Goal: Information Seeking & Learning: Find specific fact

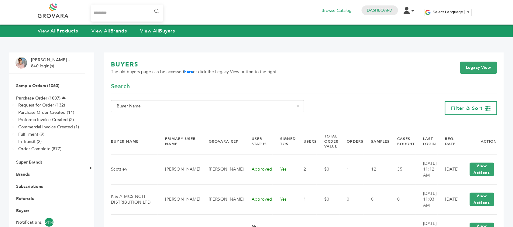
click at [143, 109] on span "Buyer Name" at bounding box center [207, 106] width 187 height 9
click at [149, 121] on input "Search" at bounding box center [214, 118] width 202 height 8
paste input "**********"
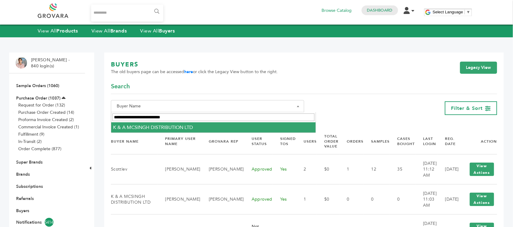
type input "**********"
select select "**********"
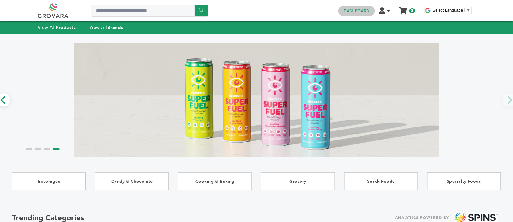
click at [353, 9] on link "Dashboard" at bounding box center [357, 10] width 26 height 5
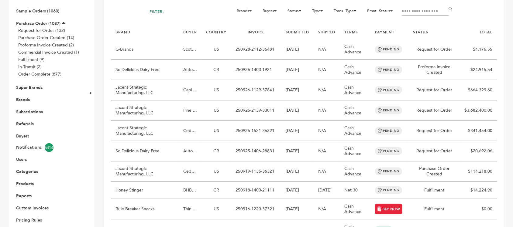
scroll to position [76, 0]
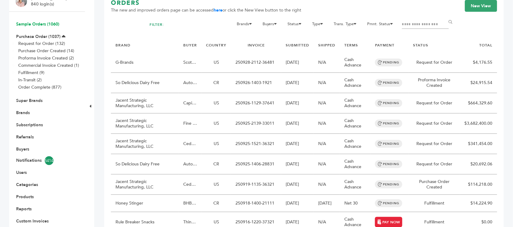
click at [45, 21] on link "Sample Orders (1060)" at bounding box center [37, 24] width 43 height 6
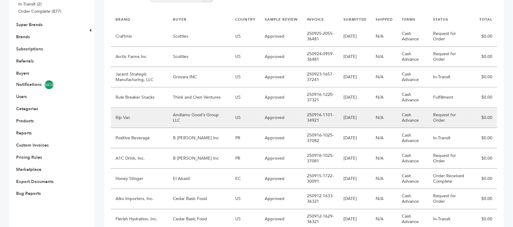
scroll to position [190, 0]
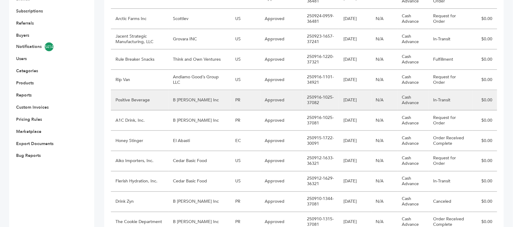
click at [199, 90] on td "B Fernandez Inc" at bounding box center [200, 100] width 62 height 20
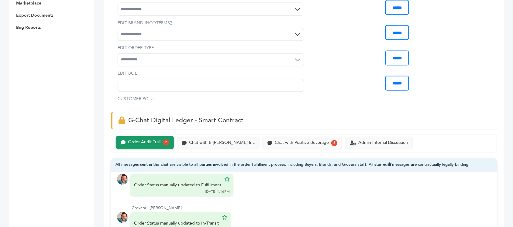
scroll to position [342, 0]
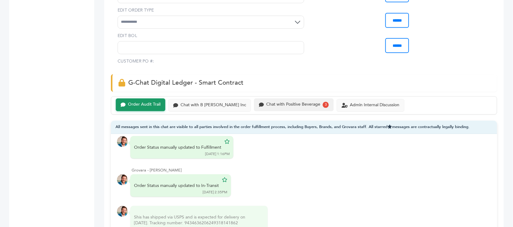
click at [301, 102] on div "Chat with Positive Beverage 3" at bounding box center [294, 105] width 80 height 13
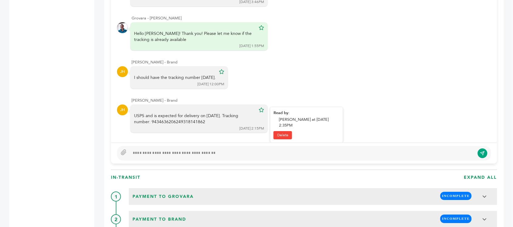
scroll to position [346, 0]
click at [165, 113] on div "USPS and is expected for delivery on October 1st. Tracking number: 943463620624…" at bounding box center [195, 119] width 122 height 12
copy div "9434636206249318141862"
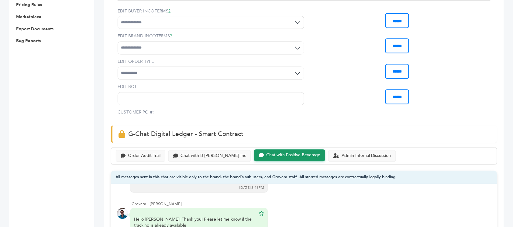
scroll to position [304, 0]
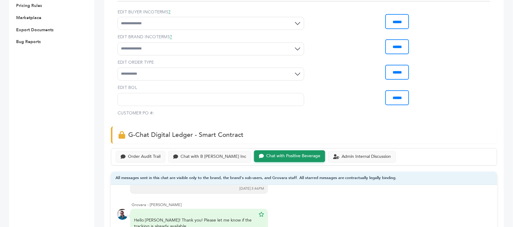
click at [145, 150] on div "Order Audit Trail Chat with B Fernandez Inc Chat with Positive Beverage Admin I…" at bounding box center [304, 157] width 386 height 17
click at [145, 154] on div "Order Audit Trail" at bounding box center [144, 156] width 33 height 5
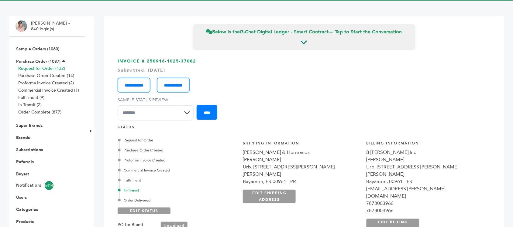
scroll to position [38, 0]
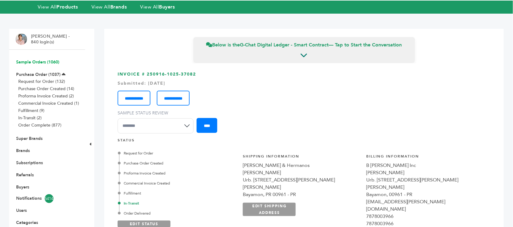
click at [48, 59] on link "Sample Orders (1060)" at bounding box center [37, 62] width 43 height 6
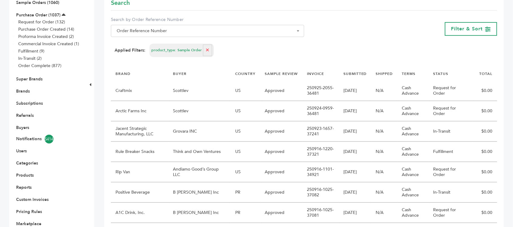
scroll to position [152, 0]
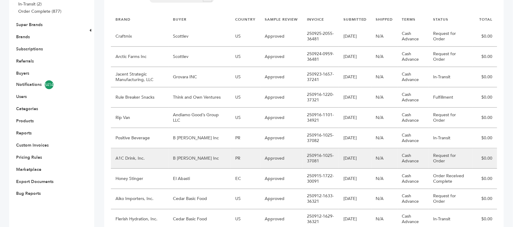
click at [196, 149] on td "B [PERSON_NAME] Inc" at bounding box center [200, 159] width 62 height 20
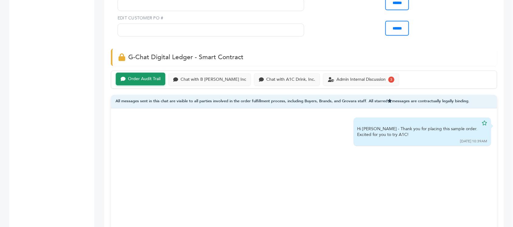
scroll to position [418, 0]
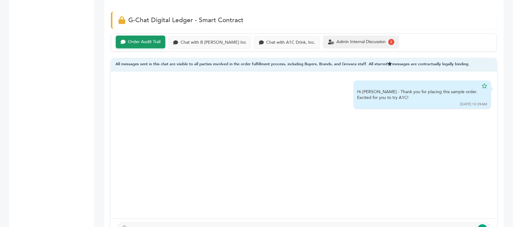
click at [336, 43] on div "Admin Internal Discussion 3" at bounding box center [361, 42] width 76 height 13
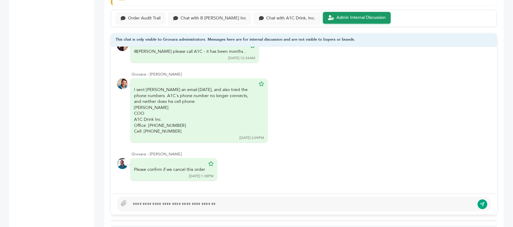
scroll to position [418, 0]
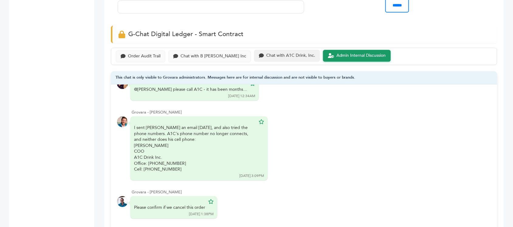
click at [266, 53] on div "Chat with A1C Drink, Inc." at bounding box center [290, 55] width 49 height 5
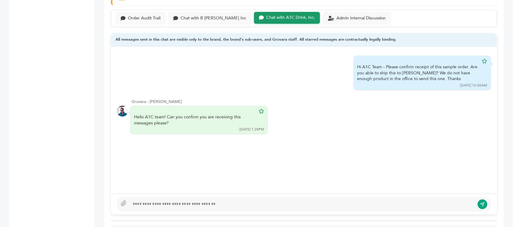
scroll to position [418, 0]
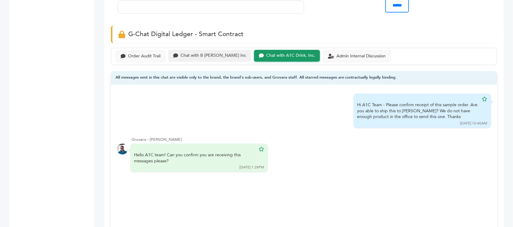
click at [202, 53] on div "Chat with B Fernandez Inc" at bounding box center [214, 55] width 66 height 5
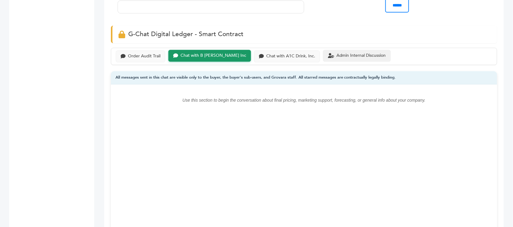
click at [327, 50] on div "Admin Internal Discussion" at bounding box center [357, 56] width 68 height 12
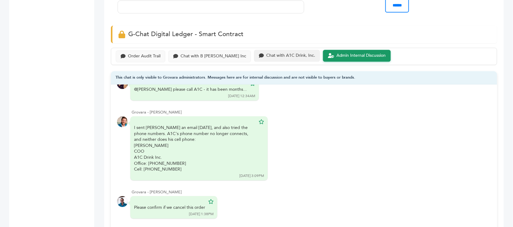
click at [299, 53] on div "Chat with A1C Drink, Inc." at bounding box center [290, 55] width 49 height 5
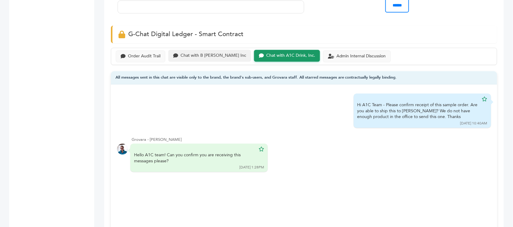
click at [204, 53] on div "Chat with B Fernandez Inc" at bounding box center [214, 55] width 66 height 5
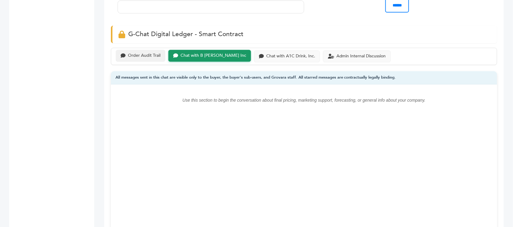
click at [144, 53] on div "Order Audit Trail" at bounding box center [144, 55] width 33 height 5
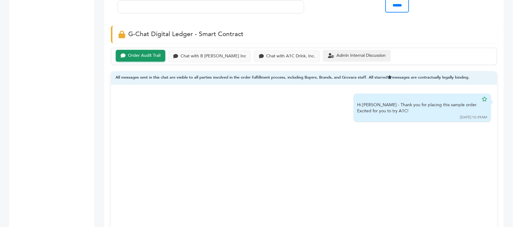
click at [323, 50] on div "Admin Internal Discussion" at bounding box center [357, 56] width 68 height 12
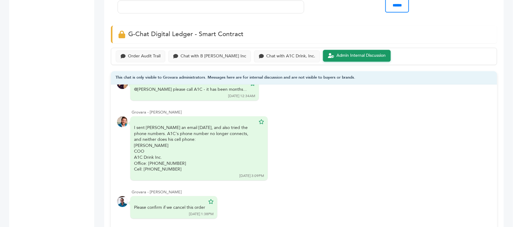
click at [337, 53] on div "Admin Internal Discussion" at bounding box center [362, 55] width 50 height 5
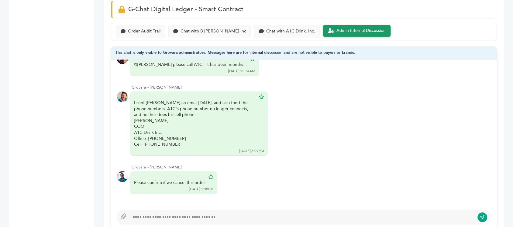
scroll to position [456, 0]
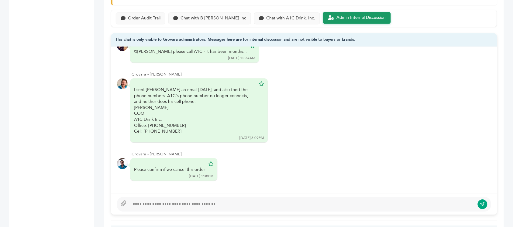
click at [174, 201] on div at bounding box center [302, 204] width 345 height 7
type textarea "**********"
click at [481, 202] on icon "submit" at bounding box center [483, 204] width 5 height 5
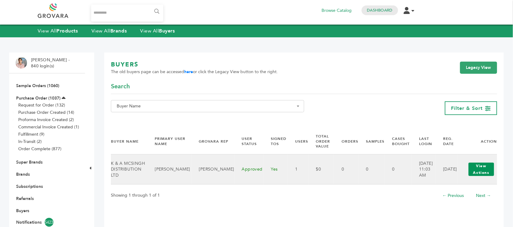
click at [483, 169] on button "View Actions" at bounding box center [482, 169] width 26 height 13
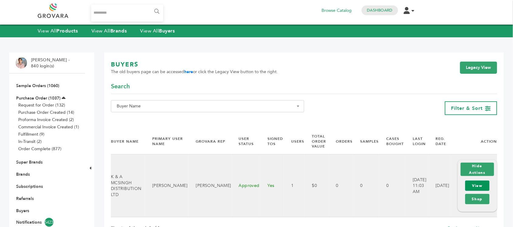
click at [485, 184] on link "View" at bounding box center [478, 186] width 24 height 10
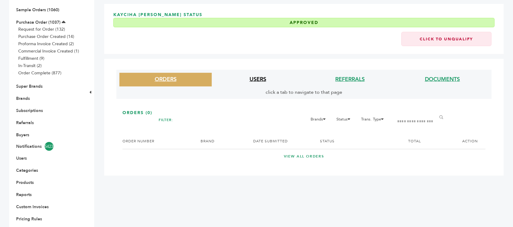
click at [258, 81] on link "USERS" at bounding box center [258, 80] width 17 height 8
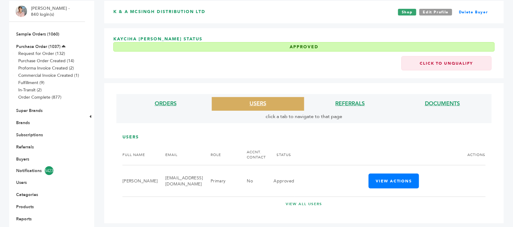
scroll to position [38, 0]
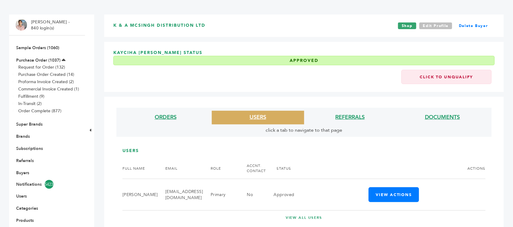
click at [434, 29] on link "Edit Profile" at bounding box center [436, 26] width 33 height 7
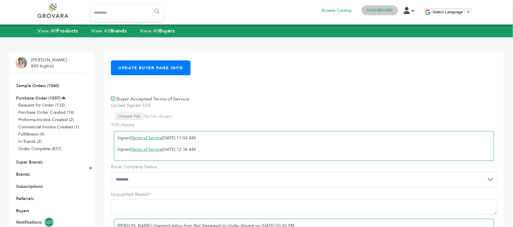
click at [379, 13] on link "Dashboard" at bounding box center [380, 10] width 26 height 5
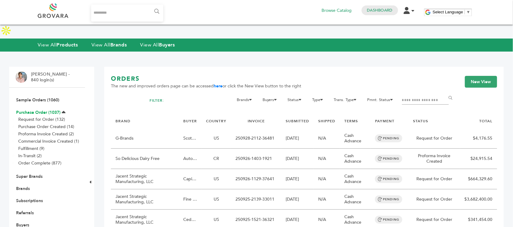
click at [44, 110] on link "Purchase Order (1037)" at bounding box center [38, 113] width 44 height 6
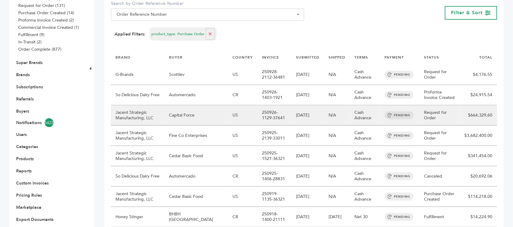
scroll to position [113, 0]
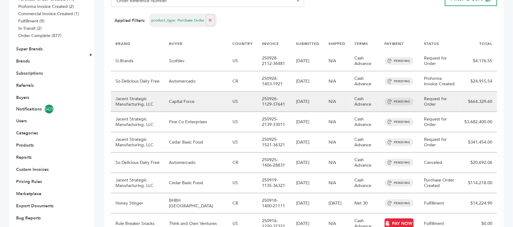
click at [198, 104] on td "Capital Force" at bounding box center [197, 102] width 64 height 20
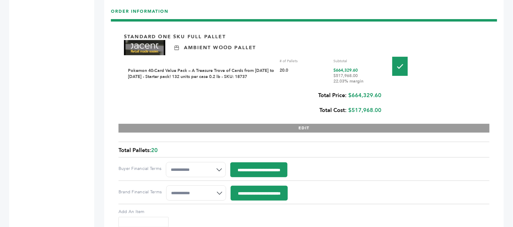
scroll to position [684, 0]
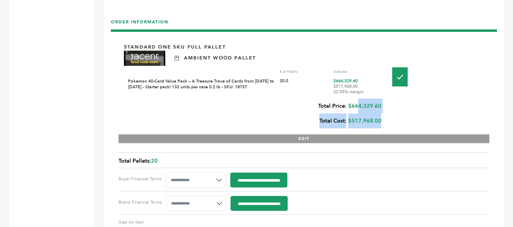
drag, startPoint x: 385, startPoint y: 92, endPoint x: 355, endPoint y: 92, distance: 30.1
click at [355, 92] on div "Standard One Sku Full Pallet Ambient Wood Pallet # of Pallets Subtotal Pokemon …" at bounding box center [304, 90] width 371 height 106
click at [355, 99] on div "Total Price: $664,329.60 Total Cost: $517,968.00" at bounding box center [253, 114] width 258 height 30
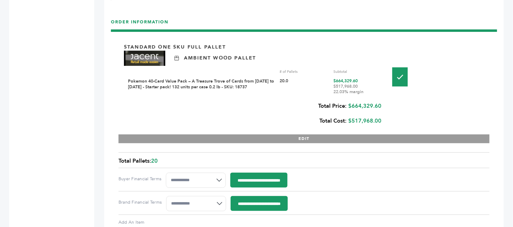
drag, startPoint x: 352, startPoint y: 91, endPoint x: 382, endPoint y: 94, distance: 30.0
click at [382, 99] on div "Total Price: $664,329.60 Total Cost: $517,968.00" at bounding box center [253, 114] width 258 height 30
copy div "664,329.60"
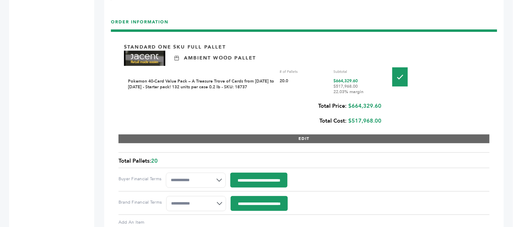
click at [394, 135] on button "EDIT" at bounding box center [304, 139] width 371 height 9
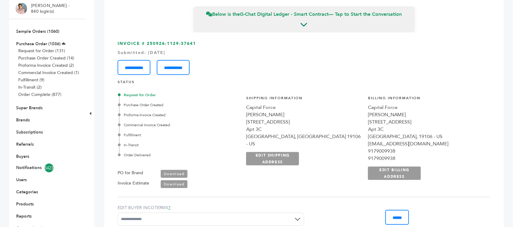
scroll to position [38, 0]
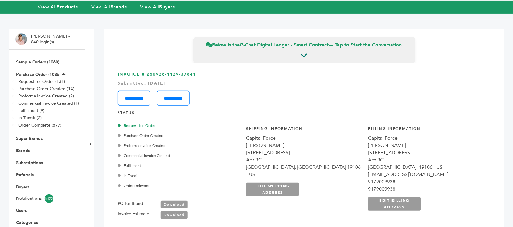
drag, startPoint x: 198, startPoint y: 60, endPoint x: 147, endPoint y: 62, distance: 51.4
click at [147, 71] on h3 "**********" at bounding box center [304, 88] width 373 height 34
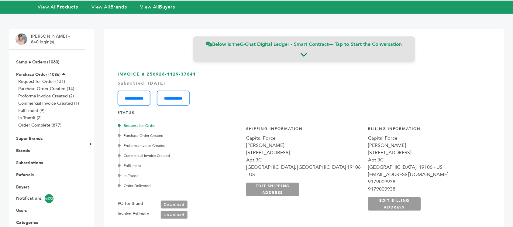
copy h3 "250926-1129-37641"
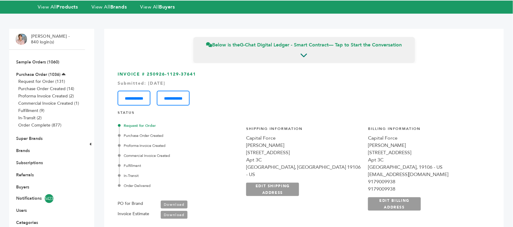
drag, startPoint x: 375, startPoint y: 128, endPoint x: 352, endPoint y: 128, distance: 22.8
click at [352, 128] on div "**********" at bounding box center [365, 172] width 251 height 106
copy div "[PERSON_NAME]"
click at [39, 72] on link "Purchase Order (1036)" at bounding box center [38, 75] width 44 height 6
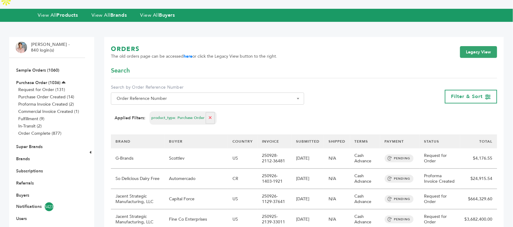
scroll to position [76, 0]
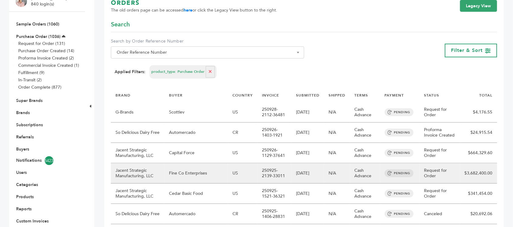
click at [199, 164] on td "Fine Co Enterprises" at bounding box center [197, 174] width 64 height 20
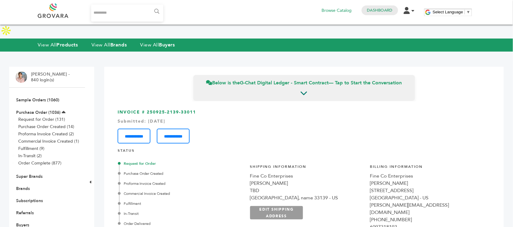
drag, startPoint x: 199, startPoint y: 100, endPoint x: 148, endPoint y: 97, distance: 50.6
click at [148, 109] on h3 "**********" at bounding box center [304, 126] width 373 height 34
copy h3 "250925-2139-33011"
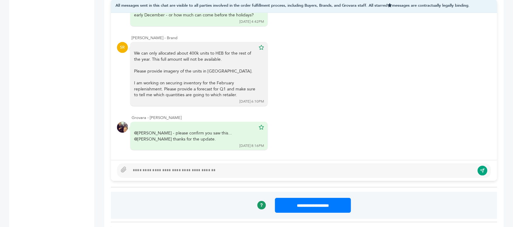
scroll to position [646, 0]
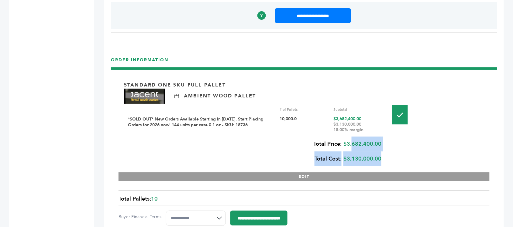
drag, startPoint x: 393, startPoint y: 124, endPoint x: 351, endPoint y: 126, distance: 42.0
click at [351, 126] on div "Standard One Sku Full Pallet Ambient Wood Pallet # of Pallets Subtotal *SOLD OU…" at bounding box center [304, 128] width 371 height 106
click at [351, 137] on div "Total Price: $3,682,400.00 Total Cost: $3,130,000.00" at bounding box center [253, 152] width 258 height 30
drag, startPoint x: 348, startPoint y: 125, endPoint x: 383, endPoint y: 125, distance: 34.7
click at [383, 125] on div "Standard One Sku Full Pallet Ambient Wood Pallet # of Pallets Subtotal *SOLD OU…" at bounding box center [304, 128] width 371 height 106
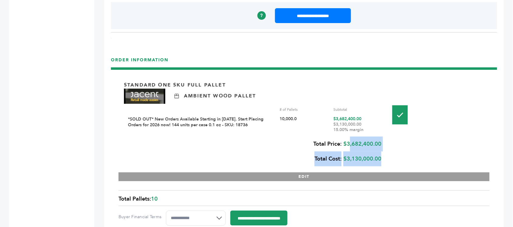
click at [383, 125] on div "Standard One Sku Full Pallet Ambient Wood Pallet # of Pallets Subtotal *SOLD OU…" at bounding box center [304, 128] width 371 height 106
drag, startPoint x: 347, startPoint y: 123, endPoint x: 373, endPoint y: 123, distance: 25.8
click at [373, 137] on div "Total Price: $3,682,400.00 Total Cost: $3,130,000.00" at bounding box center [253, 152] width 258 height 30
copy div "3,682,400"
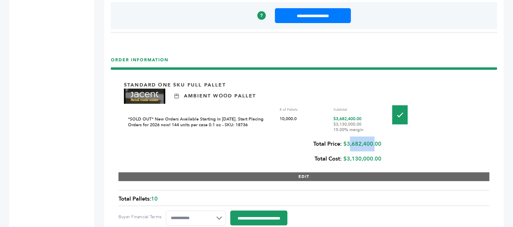
click at [358, 173] on button "EDIT" at bounding box center [304, 177] width 371 height 9
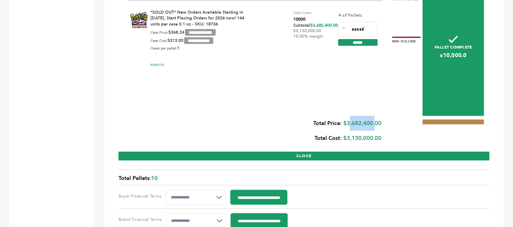
scroll to position [684, 0]
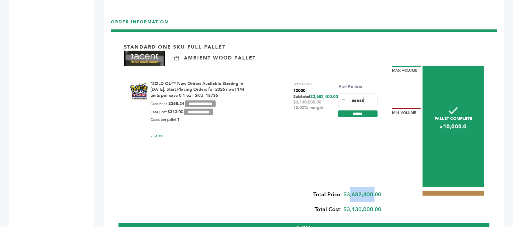
drag, startPoint x: 293, startPoint y: 85, endPoint x: 306, endPoint y: 86, distance: 12.8
click at [306, 100] on div "$3,130,000.00 15.00% margin" at bounding box center [315, 105] width 45 height 11
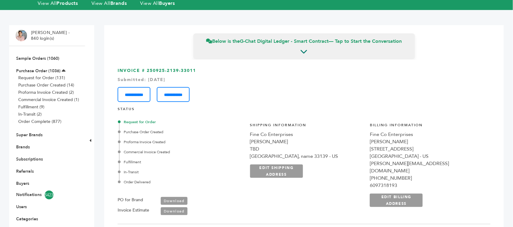
scroll to position [0, 0]
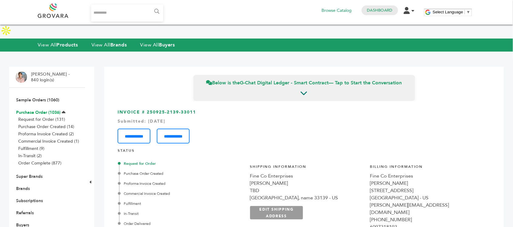
click at [46, 110] on link "Purchase Order (1036)" at bounding box center [38, 113] width 44 height 6
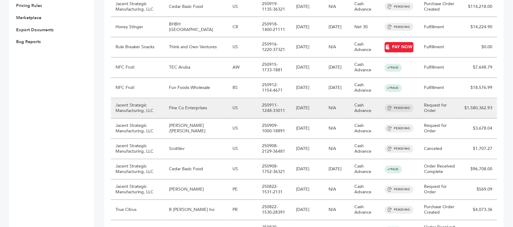
scroll to position [114, 0]
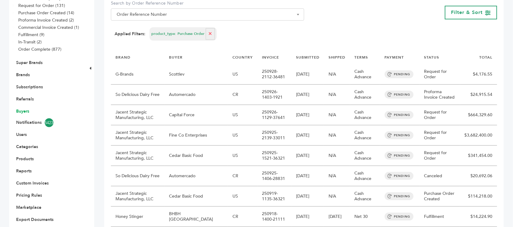
click at [21, 109] on link "Buyers" at bounding box center [22, 112] width 13 height 6
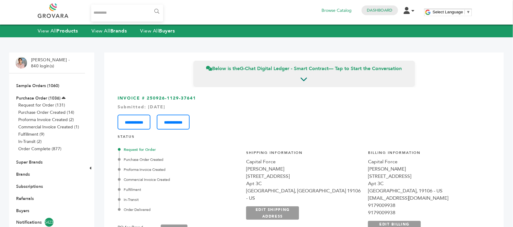
scroll to position [38, 0]
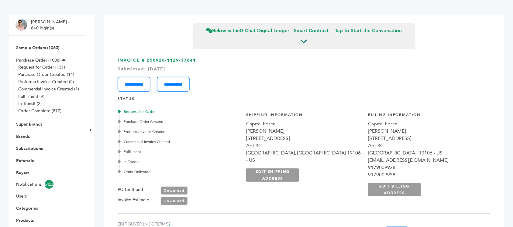
click at [438, 158] on div "cheachong@gmail.com" at bounding box center [426, 160] width 116 height 7
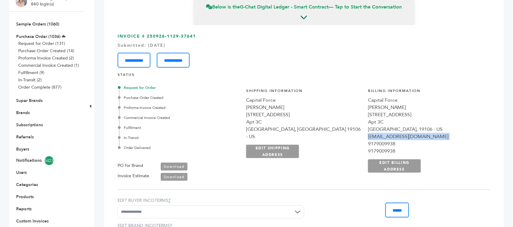
scroll to position [0, 0]
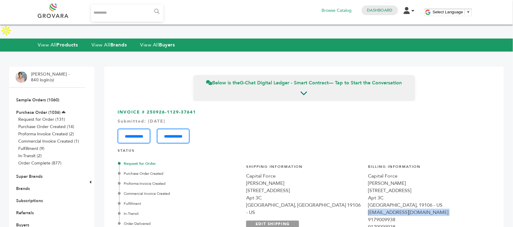
click at [434, 209] on div "[EMAIL_ADDRESS][DOMAIN_NAME]" at bounding box center [426, 212] width 116 height 7
click at [438, 217] on div "9179009938" at bounding box center [426, 220] width 116 height 7
copy div "9179009938"
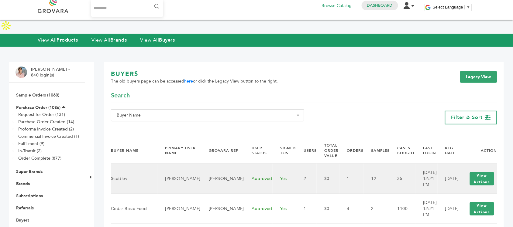
scroll to position [38, 0]
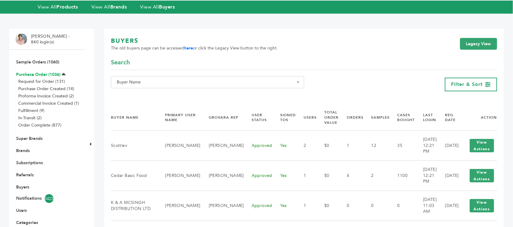
click at [45, 72] on link "Purchase Order (1036)" at bounding box center [38, 75] width 44 height 6
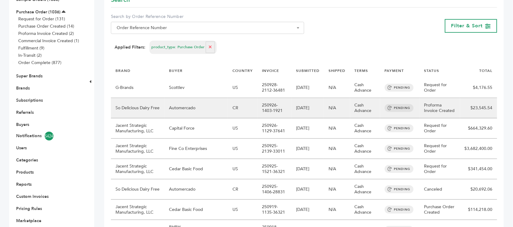
scroll to position [114, 0]
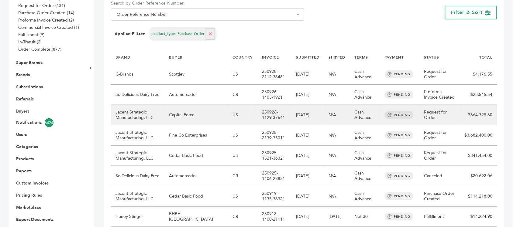
click at [205, 105] on td "Capital Force" at bounding box center [197, 115] width 64 height 20
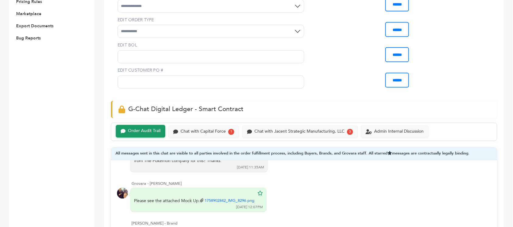
scroll to position [304, 0]
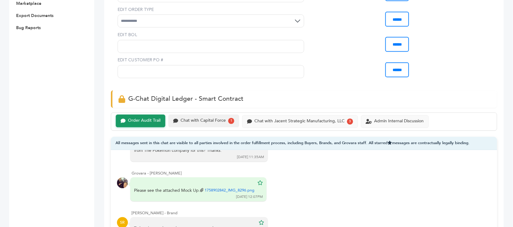
click at [227, 121] on div "Chat with Capital Force 1" at bounding box center [203, 121] width 61 height 6
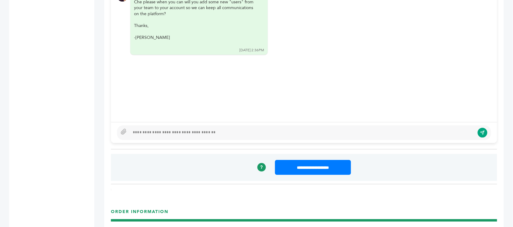
scroll to position [380, 0]
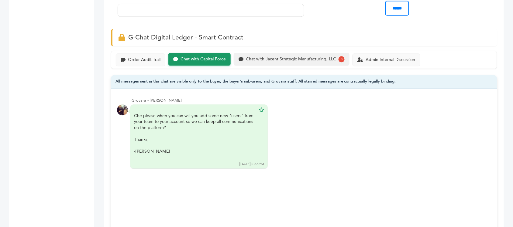
click at [286, 57] on div "Chat with Jacent Strategic Manufacturing, LLC" at bounding box center [291, 59] width 90 height 5
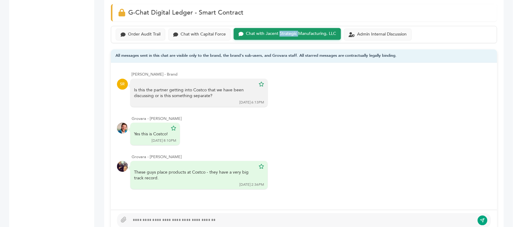
scroll to position [418, 0]
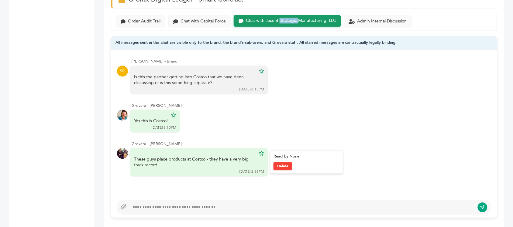
drag, startPoint x: 149, startPoint y: 147, endPoint x: 193, endPoint y: 153, distance: 44.9
click at [193, 157] on div "These guys place products at Costco - they have a very big track record." at bounding box center [195, 163] width 122 height 12
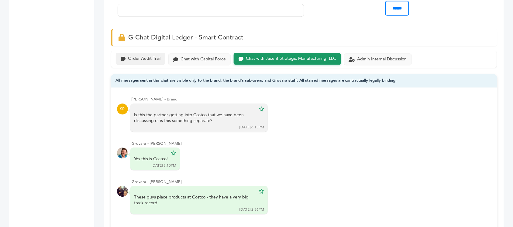
click at [132, 56] on div "Order Audit Trail" at bounding box center [144, 58] width 33 height 5
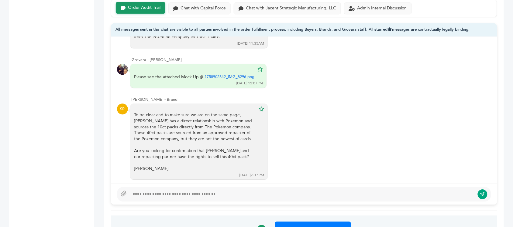
scroll to position [418, 0]
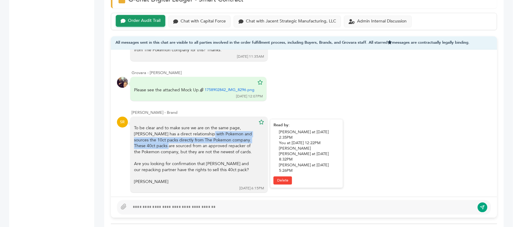
drag, startPoint x: 147, startPoint y: 116, endPoint x: 218, endPoint y: 119, distance: 71.2
click at [218, 125] on div "To be clear and to make sure we are on the same page, Jacent has a direct relat…" at bounding box center [195, 155] width 122 height 60
drag, startPoint x: 186, startPoint y: 119, endPoint x: 211, endPoint y: 116, distance: 24.5
click at [211, 125] on div "To be clear and to make sure we are on the same page, Jacent has a direct relat…" at bounding box center [195, 155] width 122 height 60
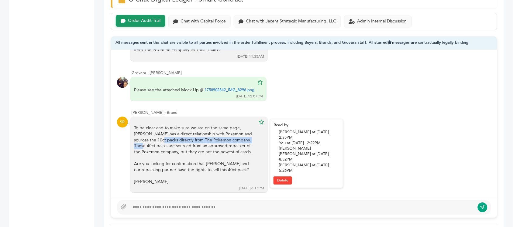
click at [211, 125] on div "To be clear and to make sure we are on the same page, Jacent has a direct relat…" at bounding box center [195, 155] width 122 height 60
drag, startPoint x: 174, startPoint y: 117, endPoint x: 222, endPoint y: 116, distance: 48.4
click at [222, 125] on div "To be clear and to make sure we are on the same page, Jacent has a direct relat…" at bounding box center [195, 155] width 122 height 60
drag, startPoint x: 149, startPoint y: 121, endPoint x: 193, endPoint y: 118, distance: 44.2
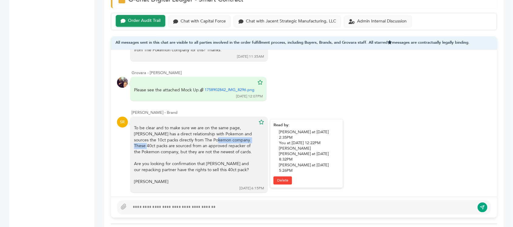
click at [193, 125] on div "To be clear and to make sure we are on the same page, Jacent has a direct relat…" at bounding box center [195, 155] width 122 height 60
drag, startPoint x: 193, startPoint y: 120, endPoint x: 236, endPoint y: 122, distance: 42.4
click at [236, 125] on div "To be clear and to make sure we are on the same page, Jacent has a direct relat…" at bounding box center [195, 155] width 122 height 60
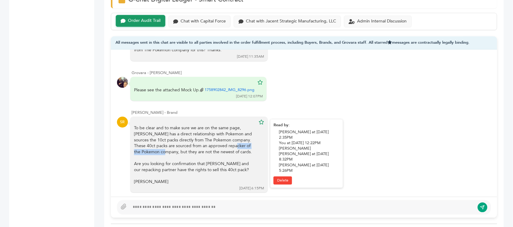
drag, startPoint x: 162, startPoint y: 130, endPoint x: 210, endPoint y: 129, distance: 48.1
click at [210, 129] on div "To be clear and to make sure we are on the same page, Jacent has a direct relat…" at bounding box center [195, 155] width 122 height 60
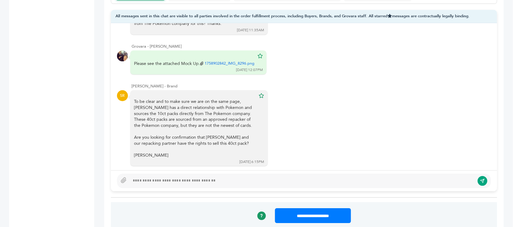
scroll to position [456, 0]
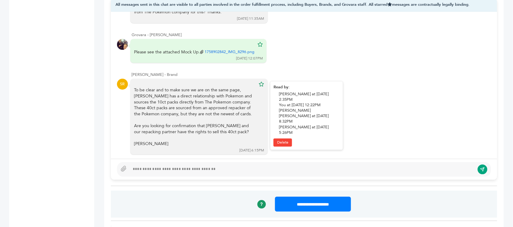
drag, startPoint x: 148, startPoint y: 96, endPoint x: 203, endPoint y: 97, distance: 54.7
click at [203, 97] on div "To be clear and to make sure we are on the same page, Jacent has a direct relat…" at bounding box center [195, 117] width 122 height 60
drag, startPoint x: 153, startPoint y: 108, endPoint x: 218, endPoint y: 111, distance: 65.1
click at [218, 123] on div "Are you looking for confirmation that Jacent and our repacking partner have the…" at bounding box center [195, 129] width 122 height 12
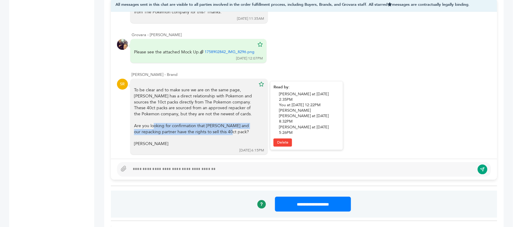
click at [218, 123] on div "Are you looking for confirmation that Jacent and our repacking partner have the…" at bounding box center [195, 129] width 122 height 12
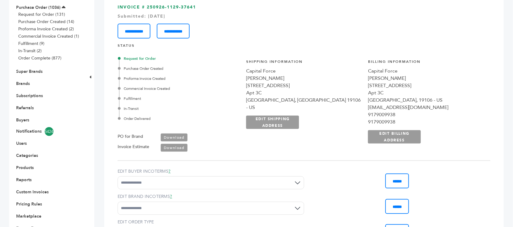
scroll to position [38, 0]
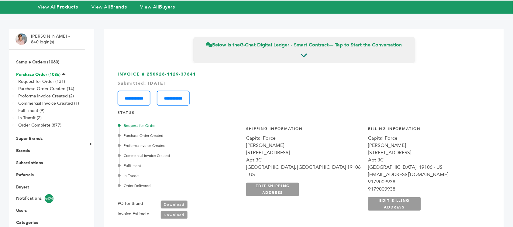
click at [44, 72] on link "Purchase Order (1036)" at bounding box center [38, 75] width 44 height 6
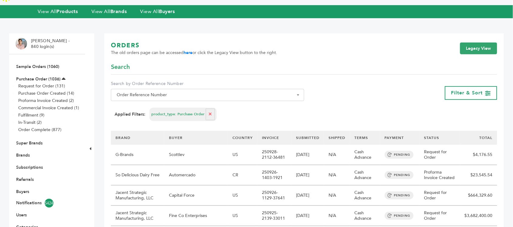
scroll to position [38, 0]
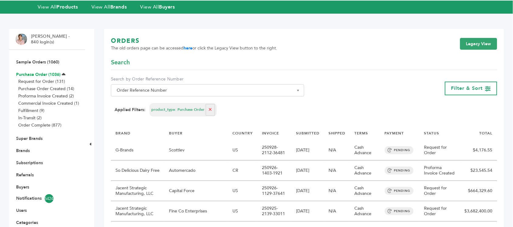
click at [47, 72] on link "Purchase Order (1036)" at bounding box center [38, 75] width 44 height 6
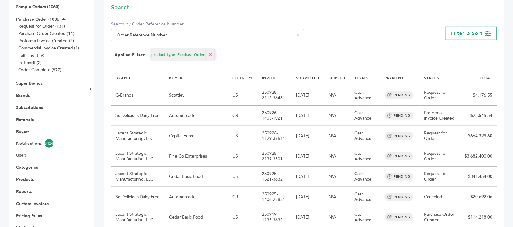
scroll to position [38, 0]
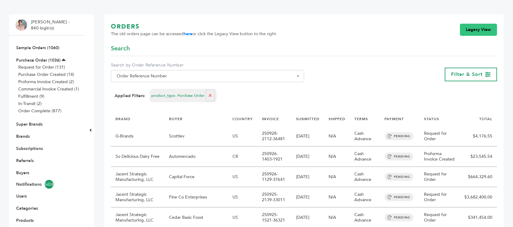
click at [474, 24] on link "Legacy View" at bounding box center [478, 30] width 37 height 12
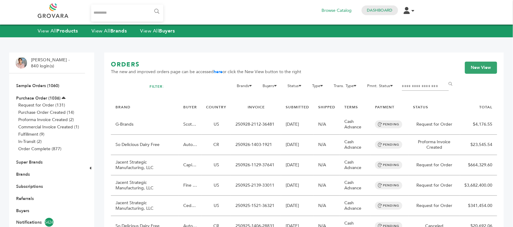
click at [415, 84] on input "Filter by keywords" at bounding box center [425, 86] width 47 height 9
type input "******"
click at [445, 78] on input "******" at bounding box center [452, 84] width 14 height 12
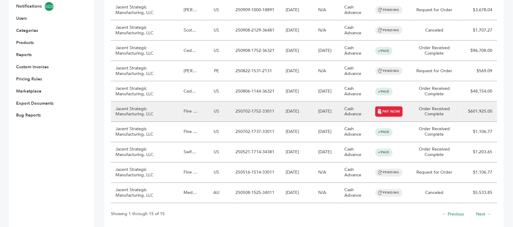
scroll to position [231, 0]
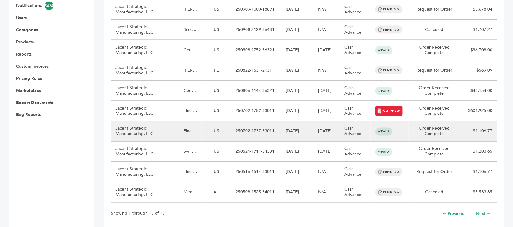
click at [208, 122] on td "US" at bounding box center [216, 132] width 29 height 20
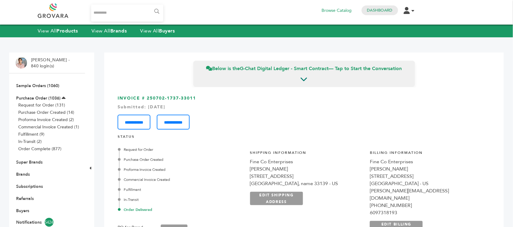
drag, startPoint x: 200, startPoint y: 98, endPoint x: 154, endPoint y: 97, distance: 46.2
click at [154, 97] on h3 "**********" at bounding box center [304, 112] width 373 height 34
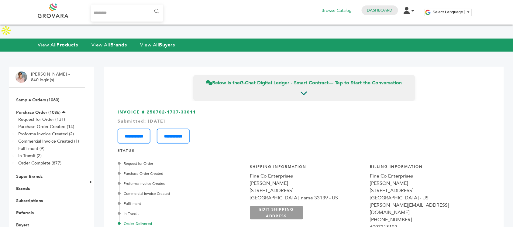
drag, startPoint x: 147, startPoint y: 96, endPoint x: 206, endPoint y: 100, distance: 59.1
click at [206, 109] on h3 "**********" at bounding box center [304, 126] width 373 height 34
copy h3 "250702-1737-33011"
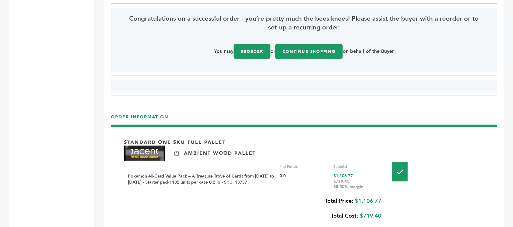
scroll to position [836, 0]
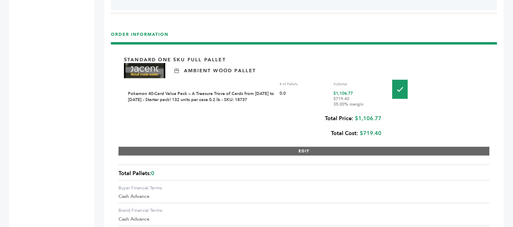
click at [305, 147] on button "EDIT" at bounding box center [304, 151] width 371 height 9
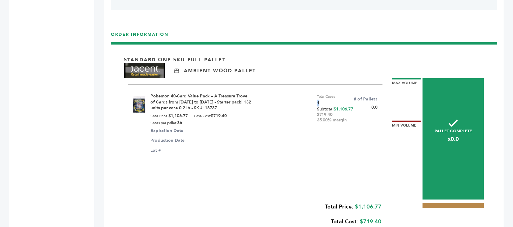
drag, startPoint x: 318, startPoint y: 90, endPoint x: 314, endPoint y: 90, distance: 4.3
click at [315, 90] on div "Pokemon 40-Card Value Pack – A Treasure Trove of Cards from 1996 to 2024 - Star…" at bounding box center [255, 125] width 255 height 81
click at [314, 90] on div "Pokemon 40-Card Value Pack – A Treasure Trove of Cards from 1996 to 2024 - Star…" at bounding box center [255, 125] width 255 height 81
drag, startPoint x: 320, startPoint y: 89, endPoint x: 316, endPoint y: 89, distance: 4.3
click at [317, 100] on span "1" at bounding box center [326, 103] width 18 height 7
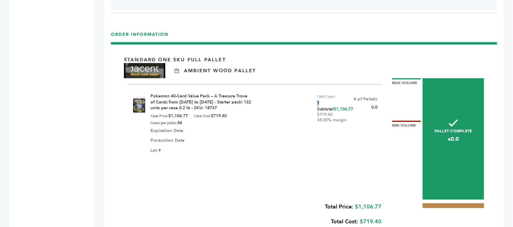
copy span "1"
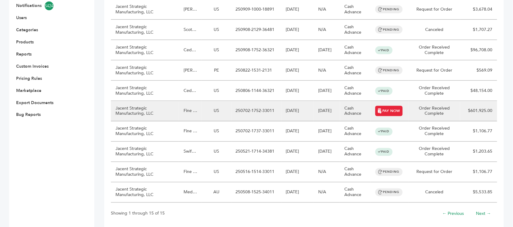
click at [207, 101] on td "US" at bounding box center [216, 111] width 29 height 20
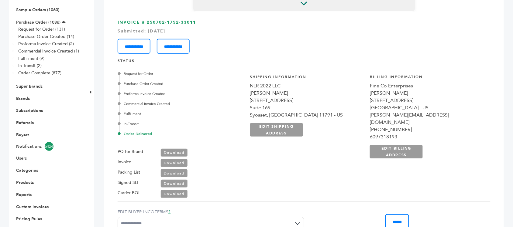
drag, startPoint x: 207, startPoint y: 20, endPoint x: 148, endPoint y: 20, distance: 59.6
click at [148, 20] on h3 "**********" at bounding box center [304, 36] width 373 height 34
copy h3 "250702-1752-33011"
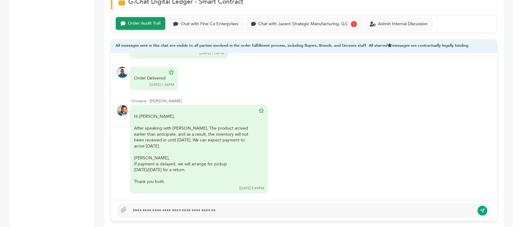
scroll to position [380, 0]
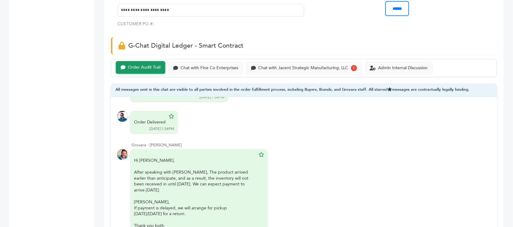
click at [192, 59] on div "Order Audit Trail Chat with Fine Co Enterprises Chat with Jacent Strategic Manu…" at bounding box center [304, 68] width 386 height 18
click at [195, 65] on div "Chat with Fine Co Enterprises" at bounding box center [210, 67] width 58 height 5
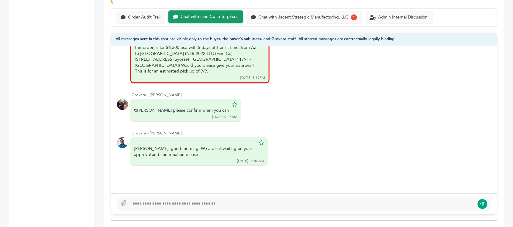
scroll to position [418, 0]
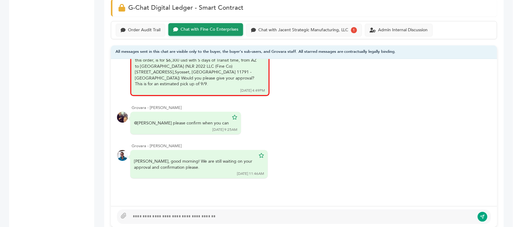
click at [303, 25] on div "Order Audit Trail Chat with Fine Co Enterprises Chat with Jacent Strategic Manu…" at bounding box center [304, 30] width 386 height 18
click at [306, 27] on div "Chat with Jacent Strategic Manufacturing, LLC" at bounding box center [303, 29] width 90 height 5
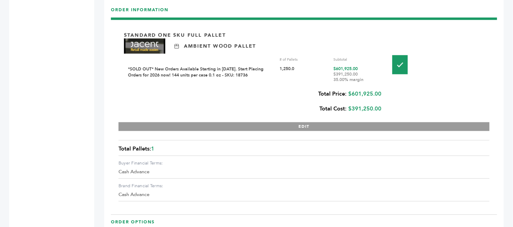
scroll to position [874, 0]
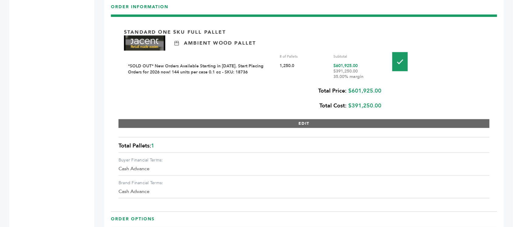
click at [320, 120] on button "EDIT" at bounding box center [304, 124] width 371 height 9
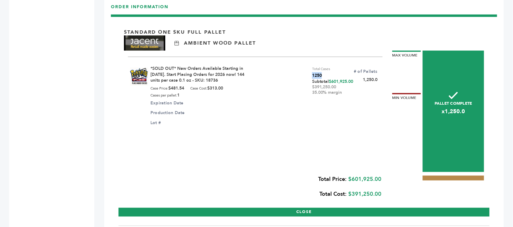
drag, startPoint x: 318, startPoint y: 61, endPoint x: 308, endPoint y: 61, distance: 9.7
click at [308, 61] on div "*SOLD OUT* New Orders Available Starting in 2026. Start Placing Orders for 2026…" at bounding box center [255, 97] width 255 height 81
copy span "1250"
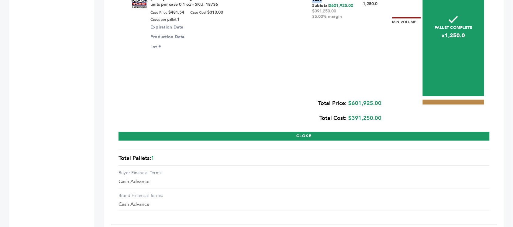
scroll to position [1102, 0]
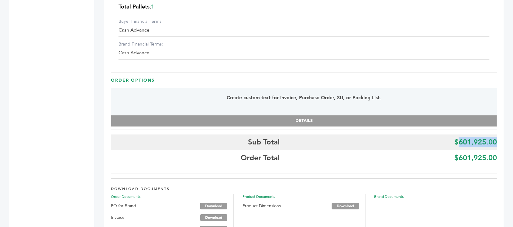
drag, startPoint x: 458, startPoint y: 126, endPoint x: 497, endPoint y: 130, distance: 39.6
click at [497, 137] on b "$601,925.00" at bounding box center [476, 142] width 43 height 10
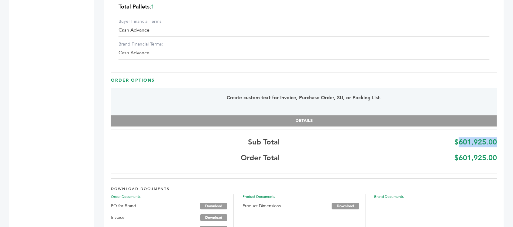
copy b "601,925.00"
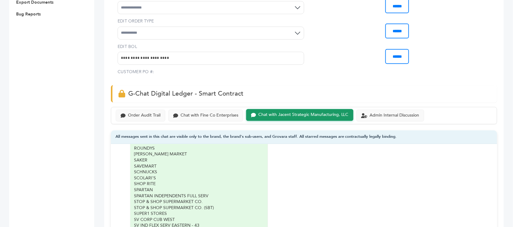
scroll to position [380, 0]
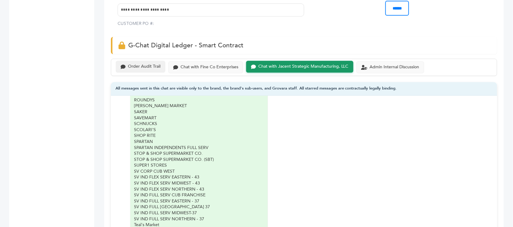
click at [147, 64] on div "Order Audit Trail" at bounding box center [144, 66] width 33 height 5
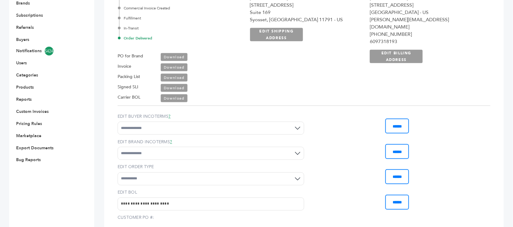
scroll to position [114, 0]
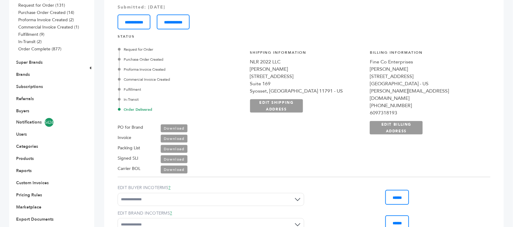
click at [145, 107] on div "Order Delivered" at bounding box center [181, 109] width 124 height 5
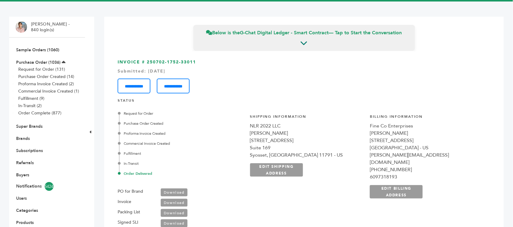
scroll to position [37, 0]
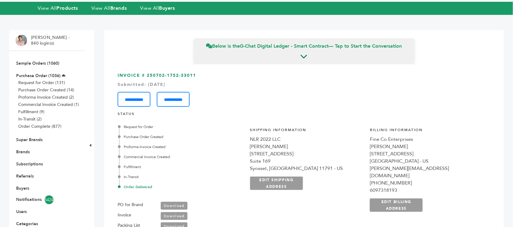
scroll to position [380, 0]
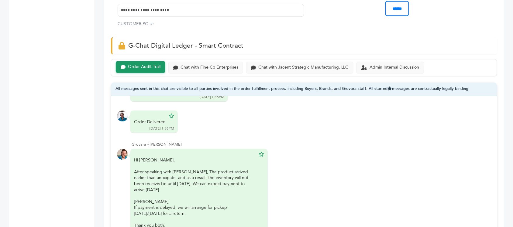
scroll to position [76, 0]
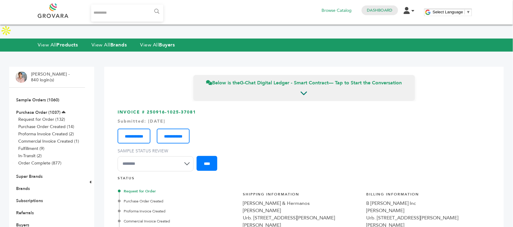
click at [131, 8] on input "Search..." at bounding box center [127, 13] width 72 height 17
click at [130, 13] on input "Search..." at bounding box center [127, 13] width 72 height 17
type input "*******"
click at [150, 5] on input "******" at bounding box center [157, 11] width 14 height 12
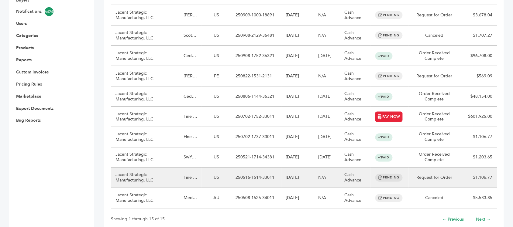
scroll to position [228, 0]
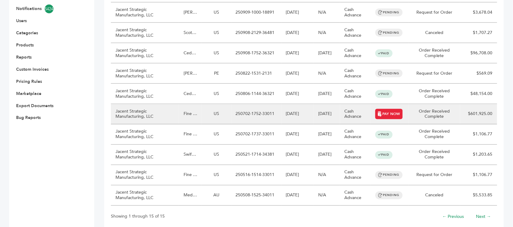
drag, startPoint x: 330, startPoint y: 102, endPoint x: 321, endPoint y: 96, distance: 10.4
click at [321, 104] on td "09/09/2025" at bounding box center [327, 114] width 26 height 20
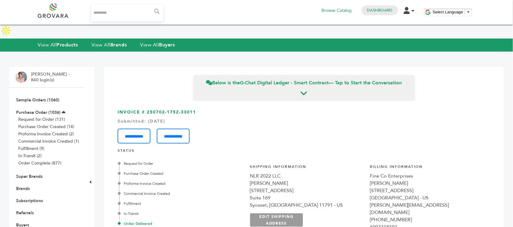
drag, startPoint x: 218, startPoint y: 98, endPoint x: 147, endPoint y: 97, distance: 71.2
click at [147, 109] on h3 "**********" at bounding box center [304, 126] width 373 height 34
copy h3 "250702-1752-33011"
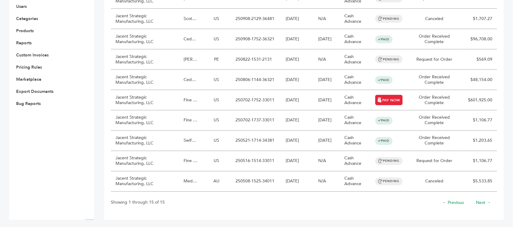
scroll to position [228, 0]
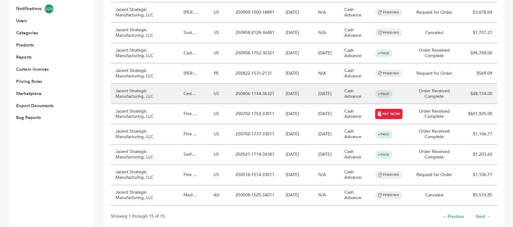
click at [259, 84] on td "250806-1144-36321" at bounding box center [256, 94] width 50 height 20
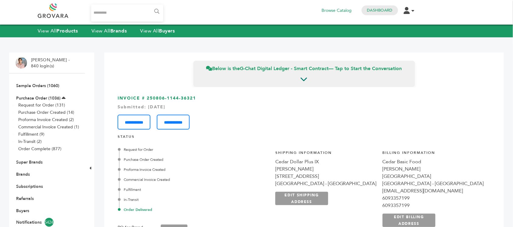
scroll to position [4339, 0]
drag, startPoint x: 201, startPoint y: 96, endPoint x: 146, endPoint y: 97, distance: 55.3
click at [146, 97] on h3 "**********" at bounding box center [304, 112] width 373 height 34
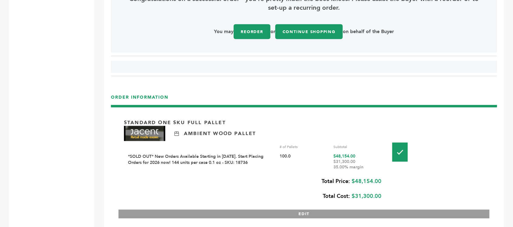
scroll to position [798, 0]
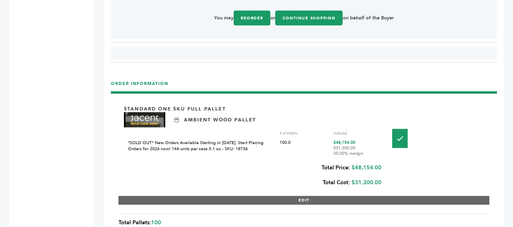
click at [303, 196] on button "EDIT" at bounding box center [304, 200] width 371 height 9
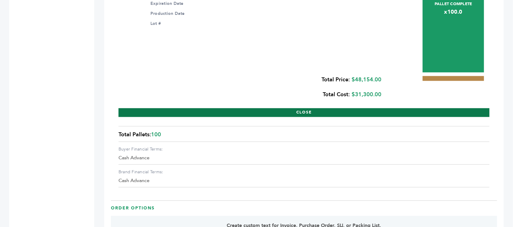
scroll to position [988, 0]
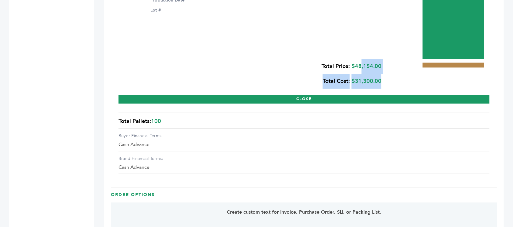
drag, startPoint x: 386, startPoint y: 54, endPoint x: 360, endPoint y: 52, distance: 26.5
click at [360, 52] on div "Standard One Sku Full Pallet Ambient Wood Pallet # of Pallets Subtotal *SOLD OU…" at bounding box center [304, 6] width 371 height 195
click at [360, 59] on div "Total Price: $48,154.00 Total Cost: $31,300.00" at bounding box center [253, 74] width 258 height 30
drag, startPoint x: 358, startPoint y: 52, endPoint x: 375, endPoint y: 50, distance: 16.8
click at [375, 59] on div "Total Price: $48,154.00 Total Cost: $31,300.00" at bounding box center [253, 74] width 258 height 30
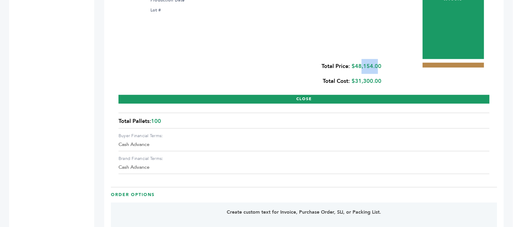
drag, startPoint x: 356, startPoint y: 51, endPoint x: 380, endPoint y: 50, distance: 24.3
click at [380, 59] on div "Total Price: $48,154.00 Total Cost: $31,300.00" at bounding box center [253, 74] width 258 height 30
copy div "48,154.00"
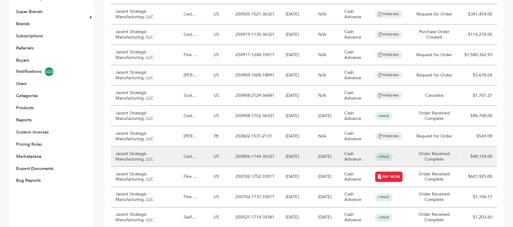
scroll to position [152, 0]
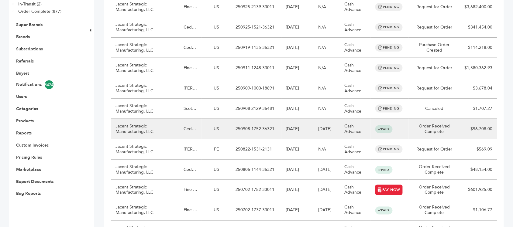
click at [262, 119] on td "250908-1752-36321" at bounding box center [256, 129] width 50 height 20
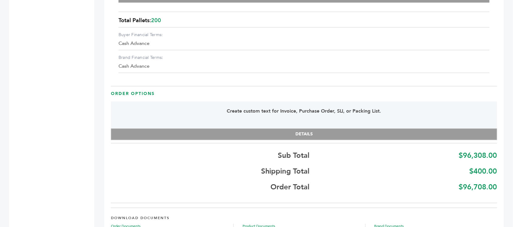
scroll to position [1010, 0]
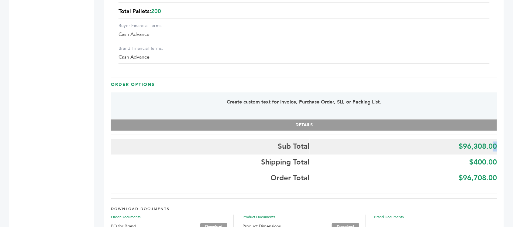
drag, startPoint x: 496, startPoint y: 133, endPoint x: 490, endPoint y: 134, distance: 5.7
click at [491, 142] on b "$96,308.00" at bounding box center [478, 147] width 38 height 10
drag, startPoint x: 467, startPoint y: 133, endPoint x: 477, endPoint y: 133, distance: 9.1
click at [477, 142] on b "$96,308.00" at bounding box center [478, 147] width 38 height 10
drag, startPoint x: 465, startPoint y: 132, endPoint x: 496, endPoint y: 131, distance: 31.6
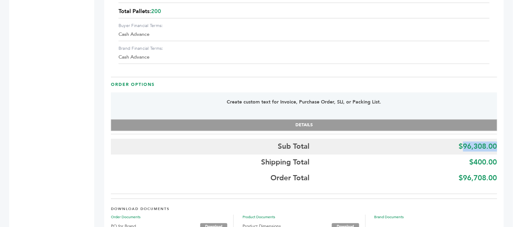
click at [496, 142] on b "$96,308.00" at bounding box center [478, 147] width 38 height 10
copy b "96,308.00"
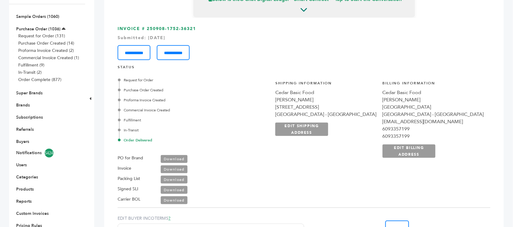
scroll to position [60, 0]
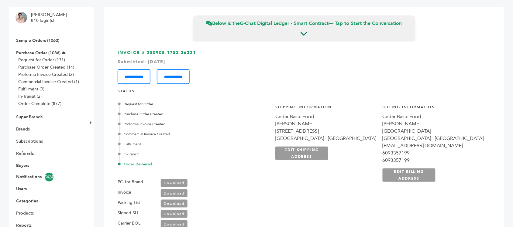
drag, startPoint x: 199, startPoint y: 39, endPoint x: 147, endPoint y: 37, distance: 51.7
click at [147, 50] on h3 "**********" at bounding box center [304, 67] width 373 height 34
copy h3 "250908-1752-36321"
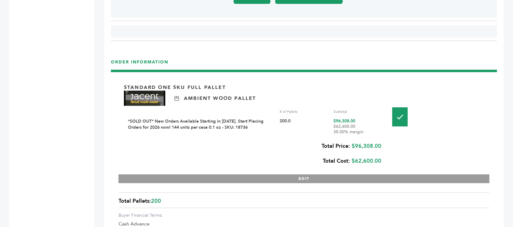
scroll to position [858, 0]
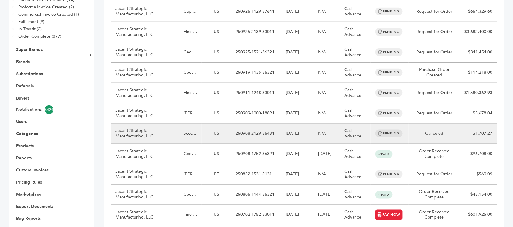
scroll to position [114, 0]
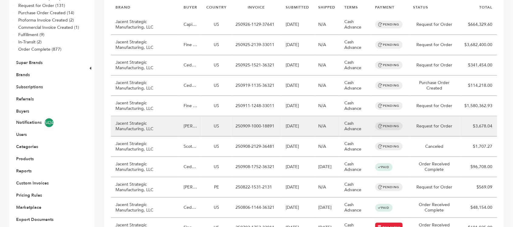
click at [177, 116] on td "Jacent Strategic Manufacturing, LLC" at bounding box center [145, 126] width 68 height 20
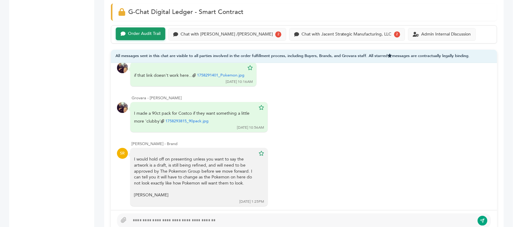
scroll to position [380, 0]
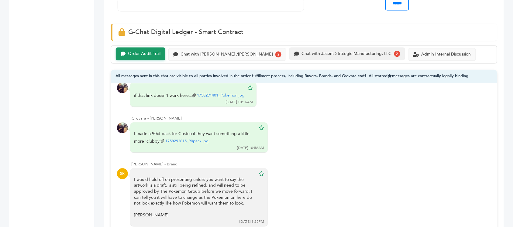
click at [305, 47] on div "Chat with Jacent Strategic Manufacturing, LLC 2" at bounding box center [347, 53] width 116 height 13
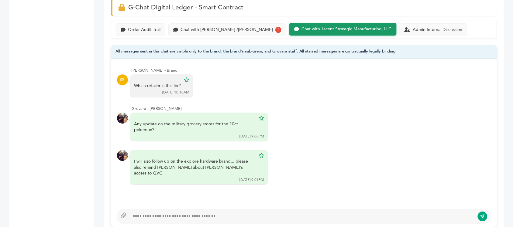
scroll to position [418, 0]
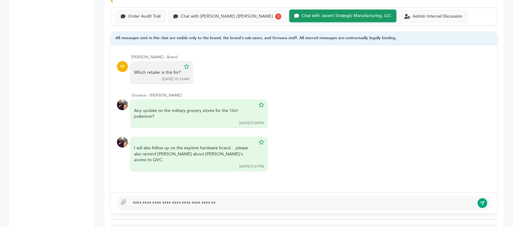
click at [198, 12] on div "Order Audit Trail Chat with RASTELLI /STEVE 2 Chat with Jacent Strategic Manufa…" at bounding box center [304, 16] width 386 height 18
click at [205, 13] on div "Chat with RASTELLI /STEVE" at bounding box center [227, 15] width 92 height 5
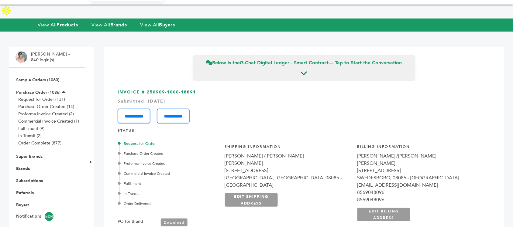
scroll to position [33, 0]
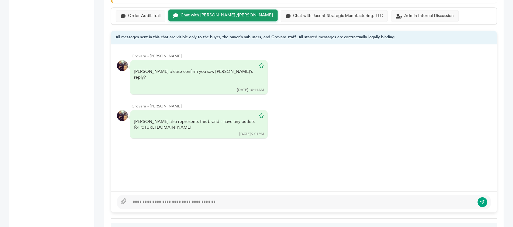
scroll to position [380, 0]
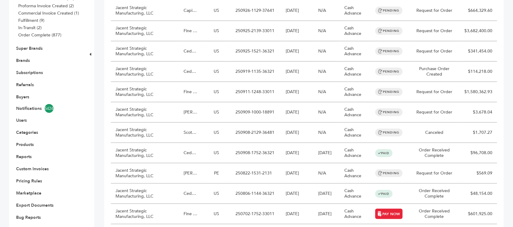
scroll to position [114, 0]
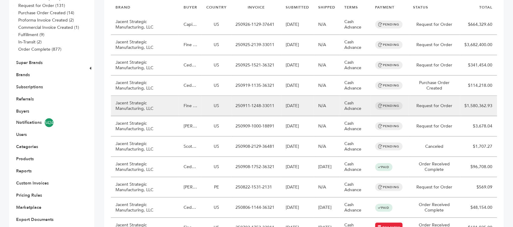
click at [209, 96] on td "US" at bounding box center [216, 106] width 29 height 20
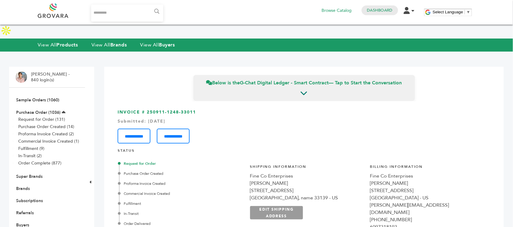
drag, startPoint x: 200, startPoint y: 98, endPoint x: 146, endPoint y: 98, distance: 53.5
click at [146, 109] on h3 "**********" at bounding box center [304, 126] width 373 height 34
copy h3 "250911-1248-33011"
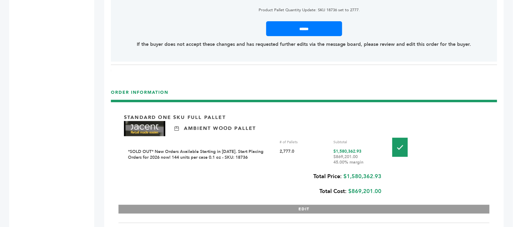
scroll to position [760, 0]
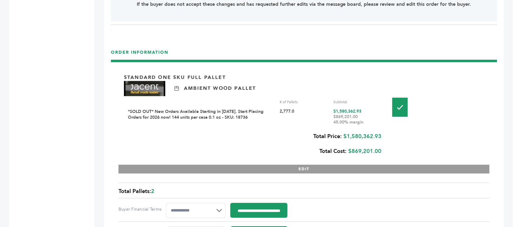
drag, startPoint x: 291, startPoint y: 90, endPoint x: 280, endPoint y: 91, distance: 10.4
click at [280, 109] on div "2,777.0" at bounding box center [304, 117] width 49 height 16
copy div "2,777"
drag, startPoint x: 383, startPoint y: 118, endPoint x: 364, endPoint y: 116, distance: 18.3
click at [367, 116] on div "Standard One Sku Full Pallet Ambient Wood Pallet # of Pallets Subtotal *SOLD OU…" at bounding box center [304, 121] width 371 height 106
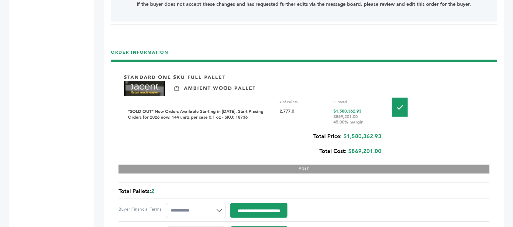
click at [364, 129] on div "Total Price: $1,580,362.93 Total Cost: $869,201.00" at bounding box center [253, 144] width 258 height 30
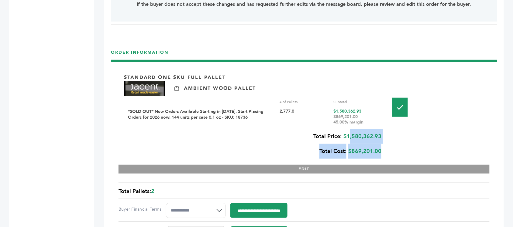
drag, startPoint x: 348, startPoint y: 115, endPoint x: 382, endPoint y: 117, distance: 34.8
click at [382, 117] on div "Standard One Sku Full Pallet Ambient Wood Pallet # of Pallets Subtotal *SOLD OU…" at bounding box center [304, 121] width 371 height 106
click at [381, 129] on div "Total Price: $1,580,362.93 Total Cost: $869,201.00" at bounding box center [253, 144] width 258 height 30
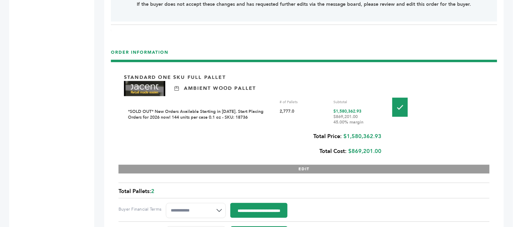
click at [358, 129] on div "Total Price: $1,580,362.93 Total Cost: $869,201.00" at bounding box center [253, 144] width 258 height 30
copy div "1,580,362.93"
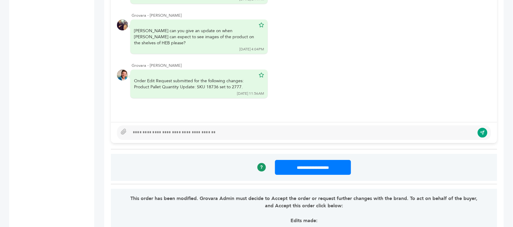
scroll to position [418, 0]
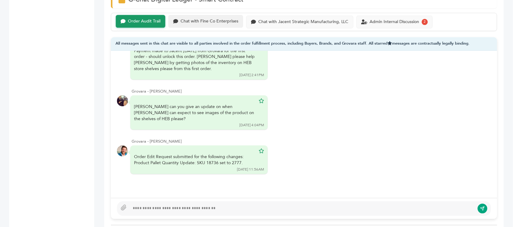
click at [225, 15] on div "Chat with Fine Co Enterprises" at bounding box center [205, 21] width 75 height 13
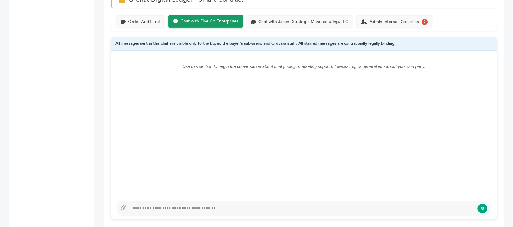
click at [148, 13] on div "Order Audit Trail Chat with Fine Co Enterprises Chat with Jacent Strategic Manu…" at bounding box center [304, 22] width 386 height 18
click at [154, 15] on div "Order Audit Trail" at bounding box center [141, 21] width 50 height 13
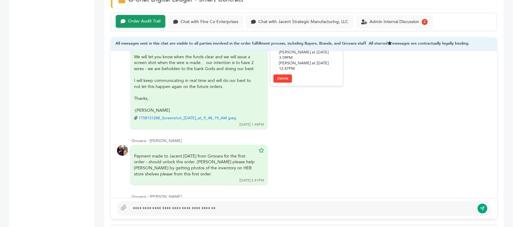
scroll to position [385, 0]
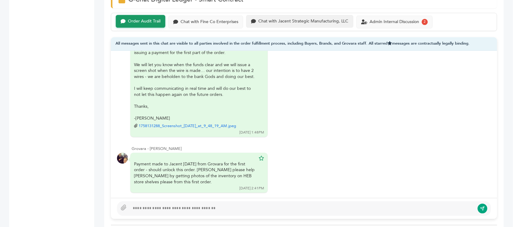
click at [286, 19] on div "Chat with Jacent Strategic Manufacturing, LLC" at bounding box center [303, 21] width 90 height 5
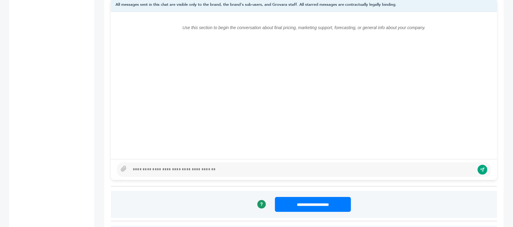
scroll to position [494, 0]
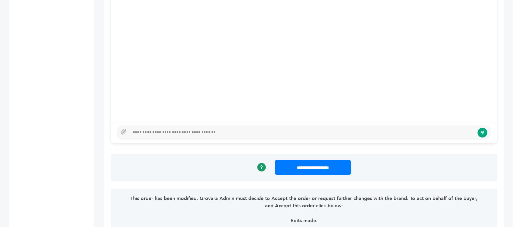
scroll to position [418, 0]
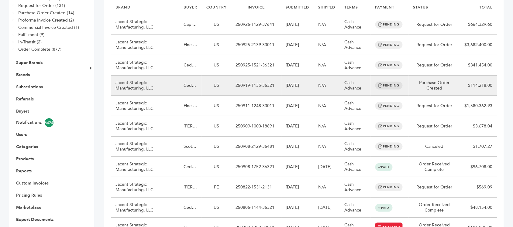
click at [224, 76] on td "US" at bounding box center [216, 86] width 29 height 20
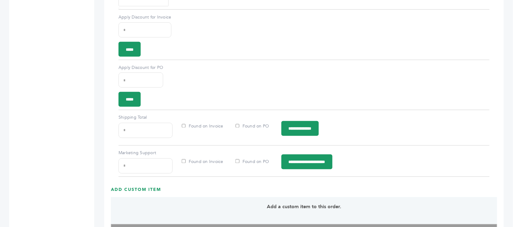
scroll to position [1118, 0]
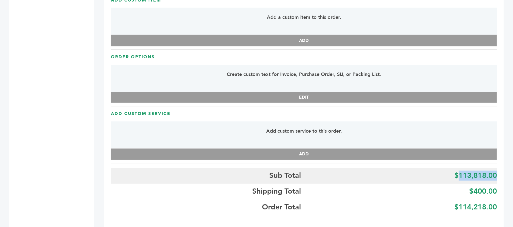
drag, startPoint x: 497, startPoint y: 160, endPoint x: 460, endPoint y: 163, distance: 37.8
click at [460, 171] on b "$113,818.00" at bounding box center [476, 176] width 43 height 10
copy b "113,818.00"
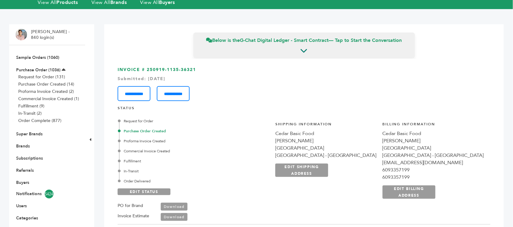
scroll to position [0, 0]
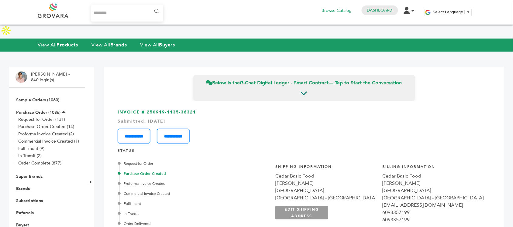
drag, startPoint x: 205, startPoint y: 97, endPoint x: 146, endPoint y: 95, distance: 59.4
copy h3 "250919-1135-36321"
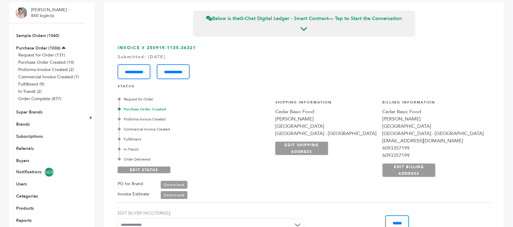
scroll to position [114, 0]
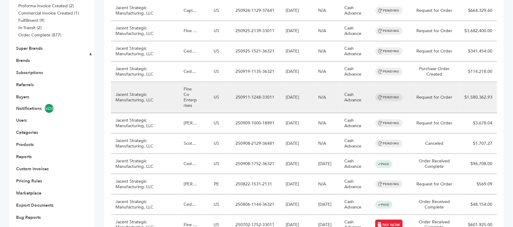
scroll to position [114, 0]
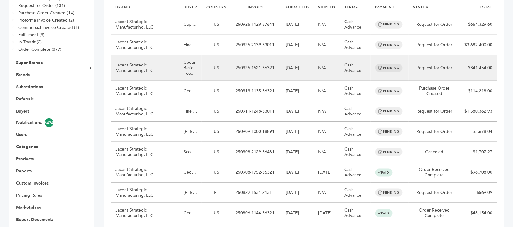
click at [201, 55] on td "Cedar Basic Food" at bounding box center [190, 68] width 23 height 26
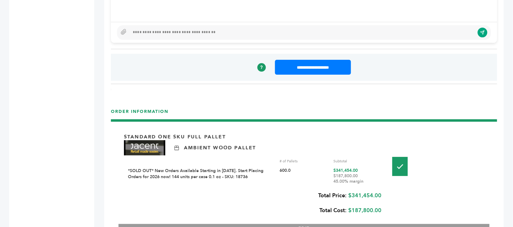
scroll to position [646, 0]
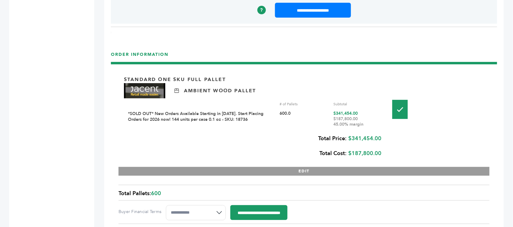
drag, startPoint x: 360, startPoint y: 100, endPoint x: 336, endPoint y: 100, distance: 24.3
click at [336, 111] on div "$341,454.00 $187,800.00 45.00% margin" at bounding box center [358, 119] width 49 height 16
copy div "341,454.00"
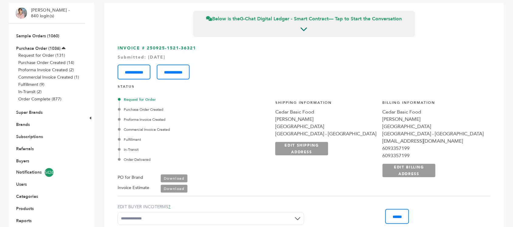
scroll to position [0, 0]
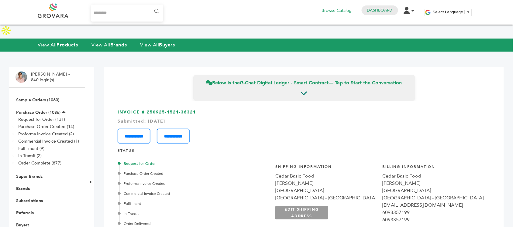
drag, startPoint x: 201, startPoint y: 96, endPoint x: 147, endPoint y: 98, distance: 54.2
click at [147, 109] on h3 "**********" at bounding box center [304, 126] width 373 height 34
copy h3 "250925-1521-36321"
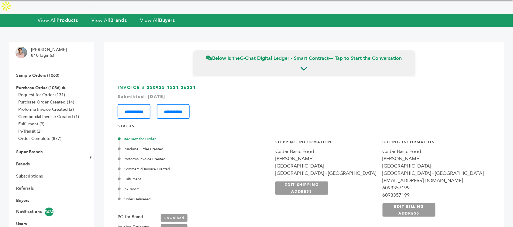
scroll to position [38, 0]
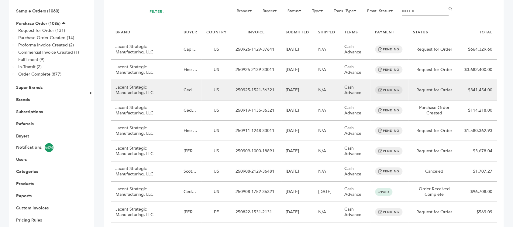
scroll to position [76, 0]
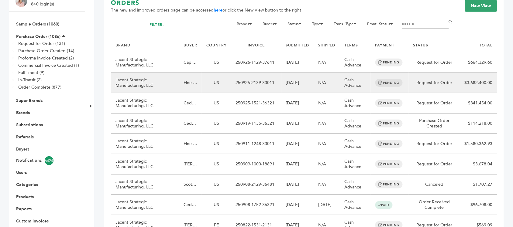
click at [207, 73] on td "US" at bounding box center [216, 83] width 29 height 20
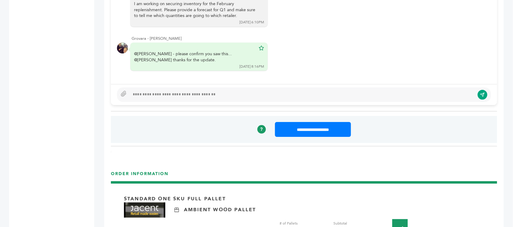
scroll to position [684, 0]
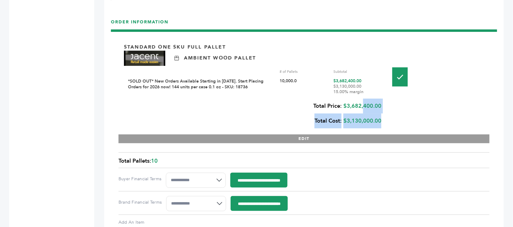
drag, startPoint x: 384, startPoint y: 88, endPoint x: 363, endPoint y: 90, distance: 21.1
click at [363, 90] on div "Standard One Sku Full Pallet Ambient Wood Pallet # of Pallets Subtotal *SOLD OU…" at bounding box center [304, 90] width 371 height 106
click at [363, 99] on div "Total Price: $3,682,400.00 Total Cost: $3,130,000.00" at bounding box center [253, 114] width 258 height 30
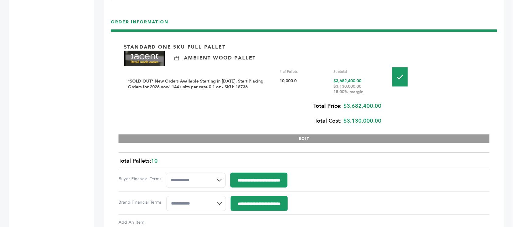
drag, startPoint x: 347, startPoint y: 88, endPoint x: 382, endPoint y: 87, distance: 34.7
click at [382, 99] on div "Total Price: $3,682,400.00 Total Cost: $3,130,000.00" at bounding box center [253, 114] width 258 height 30
copy div "3,682,400.00"
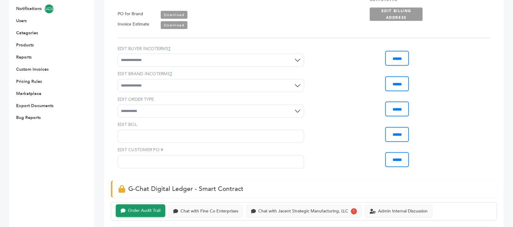
scroll to position [38, 0]
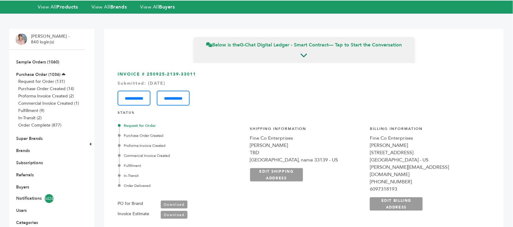
drag, startPoint x: 201, startPoint y: 60, endPoint x: 147, endPoint y: 60, distance: 54.4
click at [147, 71] on h3 "**********" at bounding box center [304, 88] width 373 height 34
copy h3 "250925-2139-33011"
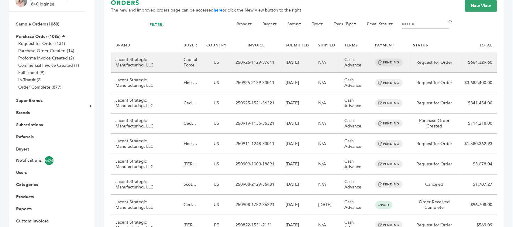
click at [201, 53] on td "Capital Force" at bounding box center [190, 63] width 23 height 20
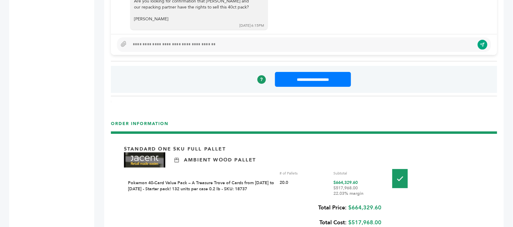
scroll to position [646, 0]
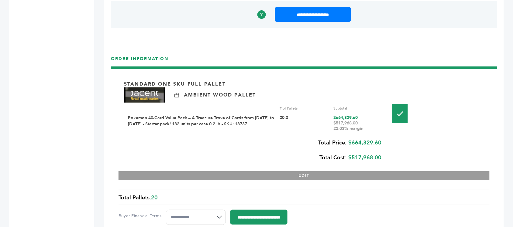
drag, startPoint x: 358, startPoint y: 104, endPoint x: 335, endPoint y: 104, distance: 22.2
click at [335, 115] on div "$664,329.60 $517,968.00 22.03% margin" at bounding box center [358, 123] width 49 height 16
copy div "664,329.60"
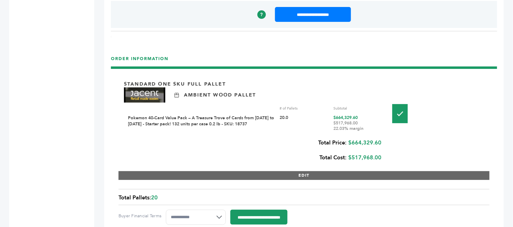
click at [301, 172] on button "EDIT" at bounding box center [304, 176] width 371 height 9
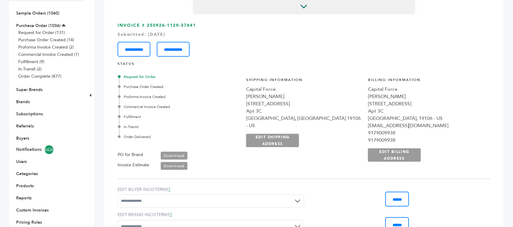
scroll to position [76, 0]
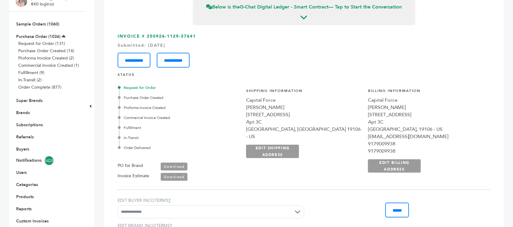
drag, startPoint x: 201, startPoint y: 22, endPoint x: 147, endPoint y: 20, distance: 54.8
click at [147, 33] on h3 "**********" at bounding box center [304, 50] width 373 height 34
copy h3 "250926-1129-37641"
click at [25, 147] on link "Buyers" at bounding box center [22, 150] width 13 height 6
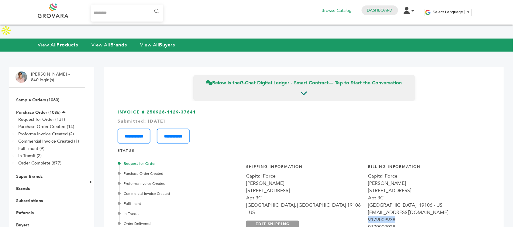
scroll to position [88, 0]
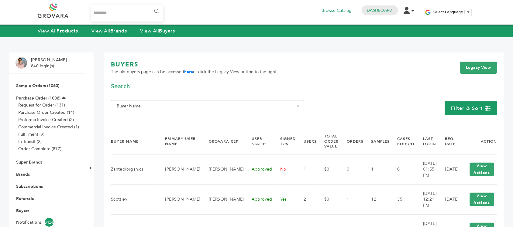
click at [483, 108] on span "Filter & Sort" at bounding box center [468, 108] width 32 height 7
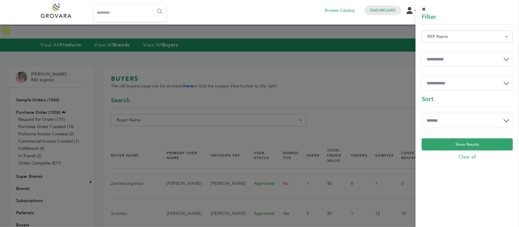
click at [485, 85] on select "**********" at bounding box center [467, 83] width 91 height 15
drag, startPoint x: 485, startPoint y: 85, endPoint x: 485, endPoint y: 79, distance: 5.5
click at [485, 85] on select "**********" at bounding box center [467, 83] width 91 height 15
click at [484, 61] on select "**********" at bounding box center [467, 59] width 91 height 15
select select "*"
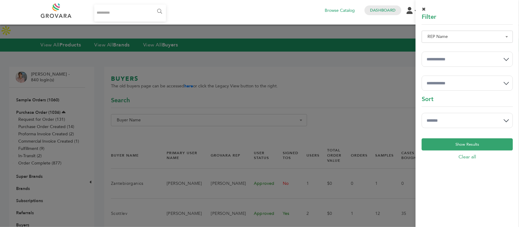
click at [422, 52] on select "**********" at bounding box center [467, 59] width 91 height 15
click at [474, 145] on button "Show Results" at bounding box center [467, 145] width 91 height 12
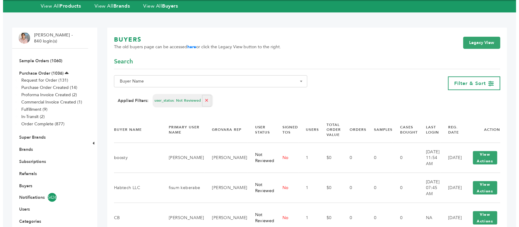
scroll to position [38, 0]
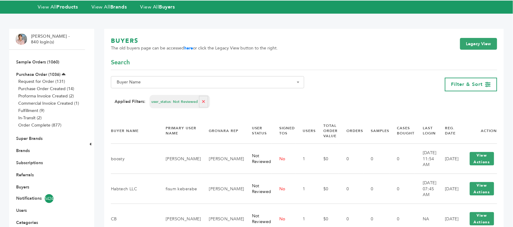
click at [418, 118] on th "Last Login" at bounding box center [426, 131] width 22 height 26
click at [446, 118] on th "Reg. Date" at bounding box center [449, 131] width 22 height 26
click at [477, 81] on span "Filter & Sort" at bounding box center [468, 84] width 32 height 7
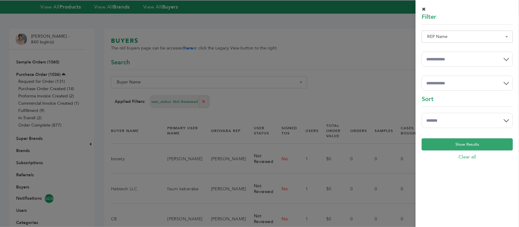
click at [468, 120] on select "**********" at bounding box center [467, 120] width 91 height 15
select select "******"
click at [422, 113] on select "**********" at bounding box center [467, 120] width 91 height 15
click at [472, 145] on button "Show Results" at bounding box center [467, 145] width 91 height 12
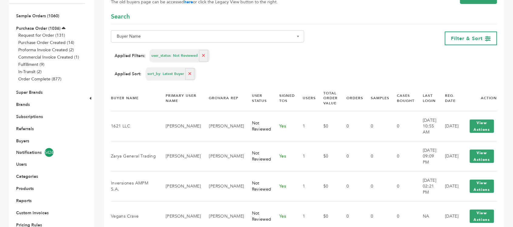
scroll to position [76, 0]
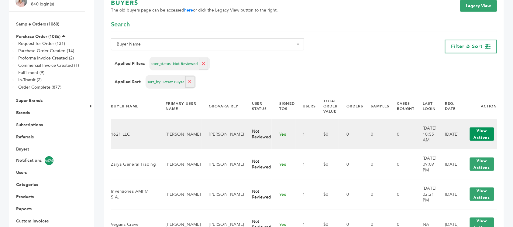
click at [477, 128] on button "View Actions" at bounding box center [482, 134] width 24 height 13
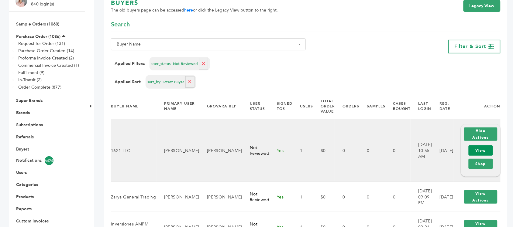
click at [479, 146] on link "View" at bounding box center [481, 151] width 24 height 10
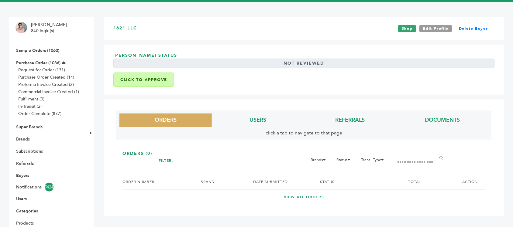
scroll to position [76, 0]
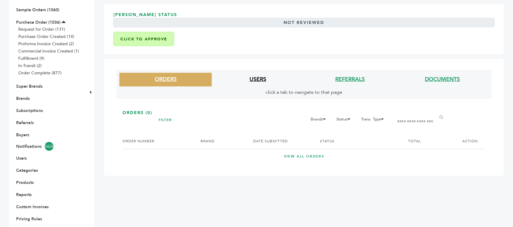
click at [258, 80] on link "USERS" at bounding box center [258, 80] width 17 height 8
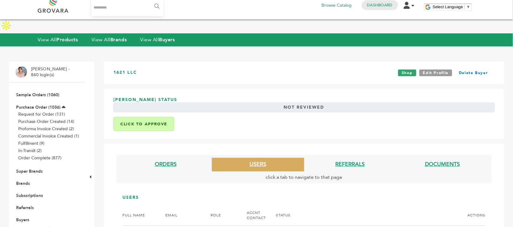
scroll to position [0, 0]
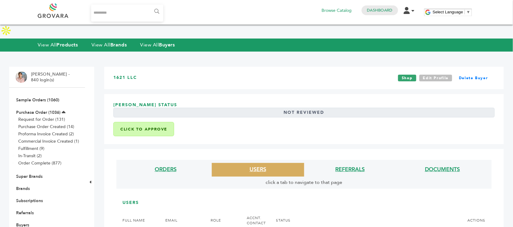
click at [435, 75] on link "Edit Profile" at bounding box center [436, 78] width 33 height 7
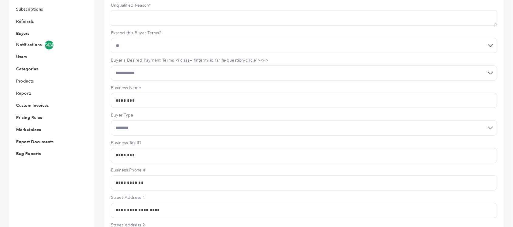
scroll to position [190, 0]
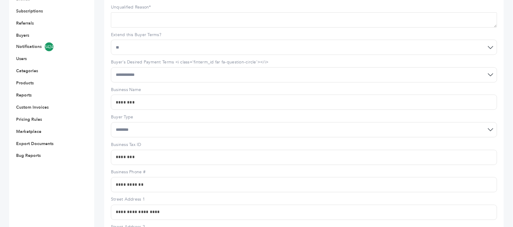
click at [152, 95] on input "********" at bounding box center [304, 102] width 386 height 15
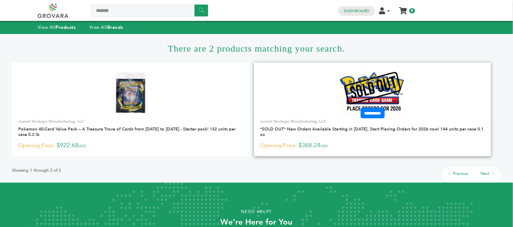
click at [393, 85] on img at bounding box center [373, 93] width 66 height 44
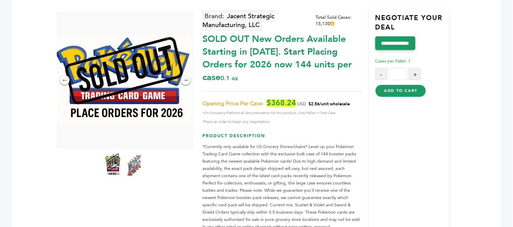
scroll to position [38, 0]
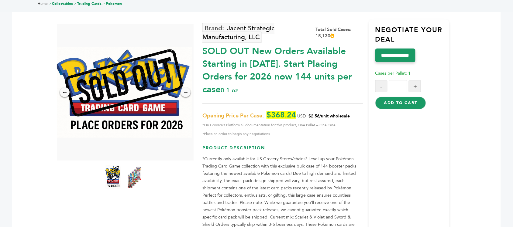
drag, startPoint x: 310, startPoint y: 102, endPoint x: 333, endPoint y: 104, distance: 22.5
click at [333, 113] on span "$2.56/unit wholesale" at bounding box center [329, 116] width 41 height 6
